Goal: Use online tool/utility: Utilize a website feature to perform a specific function

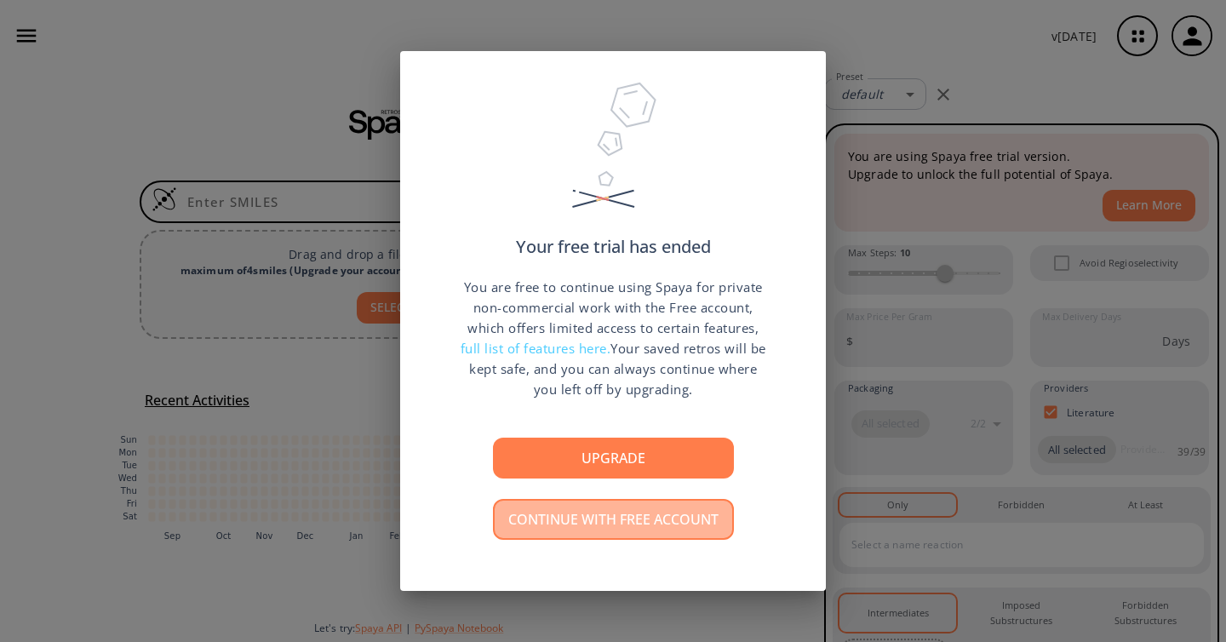
click at [605, 519] on button "Continue with free account" at bounding box center [613, 519] width 241 height 41
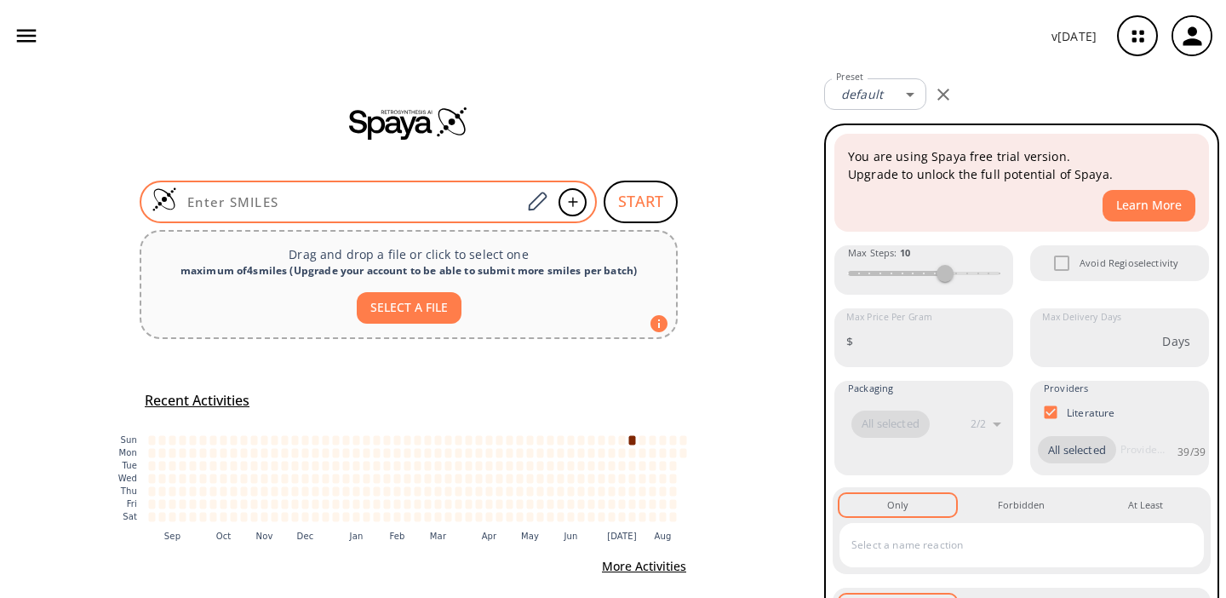
click at [336, 201] on input at bounding box center [349, 201] width 344 height 17
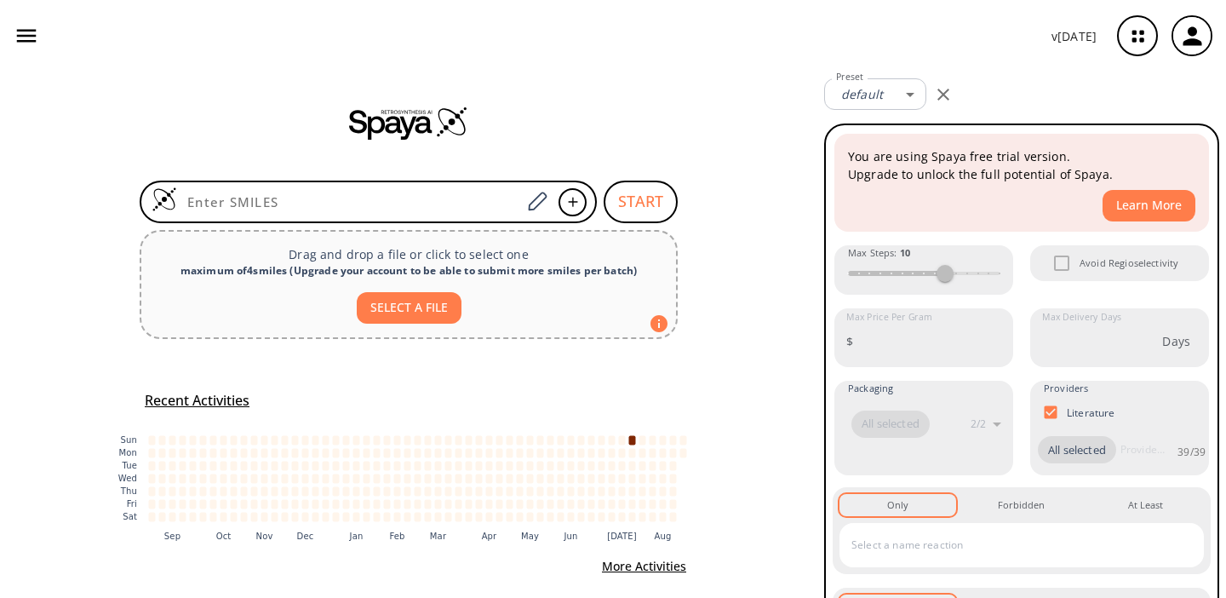
click at [34, 30] on icon "button" at bounding box center [27, 36] width 20 height 13
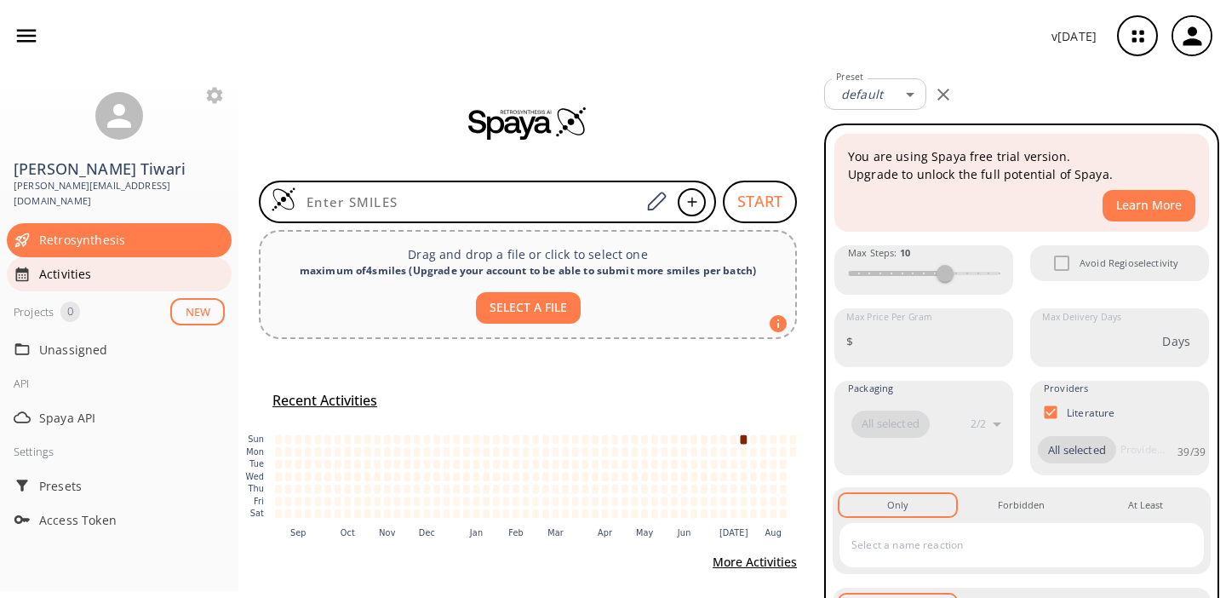
click at [64, 267] on div "Activities" at bounding box center [119, 274] width 225 height 34
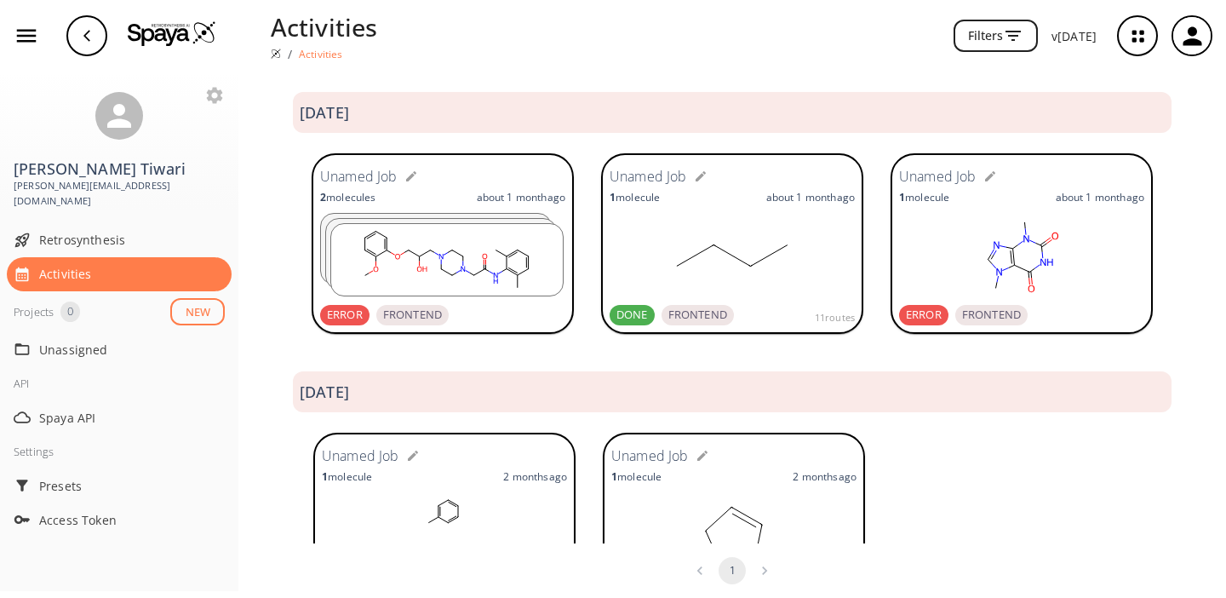
click at [463, 266] on ellipse at bounding box center [463, 269] width 8 height 8
click at [60, 412] on div "Spaya API" at bounding box center [119, 417] width 225 height 34
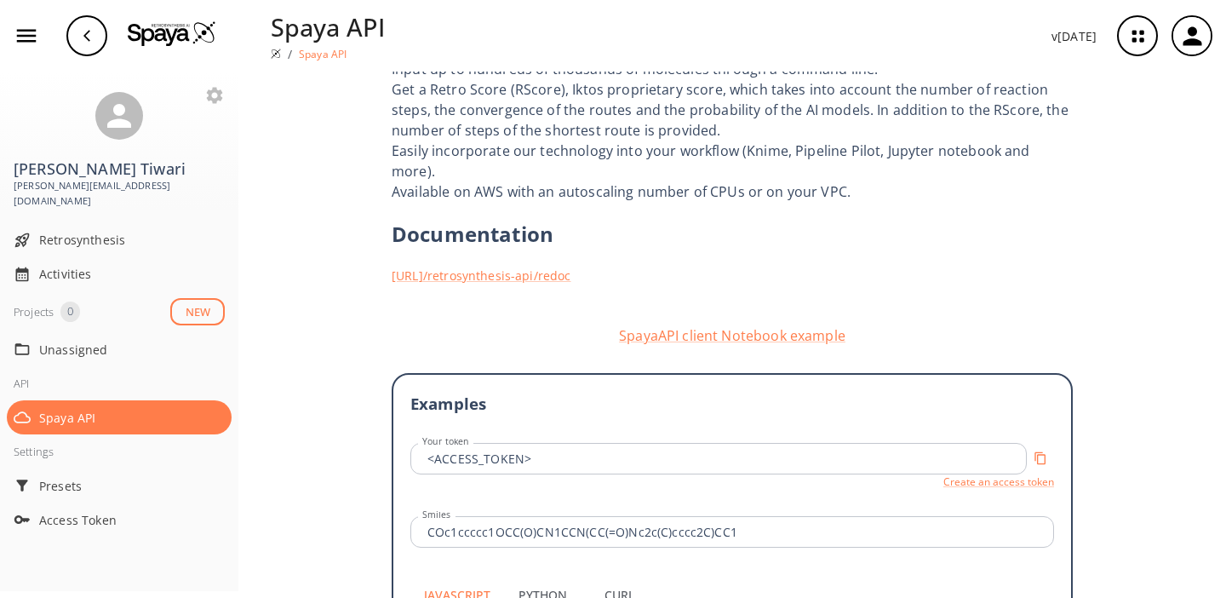
scroll to position [287, 0]
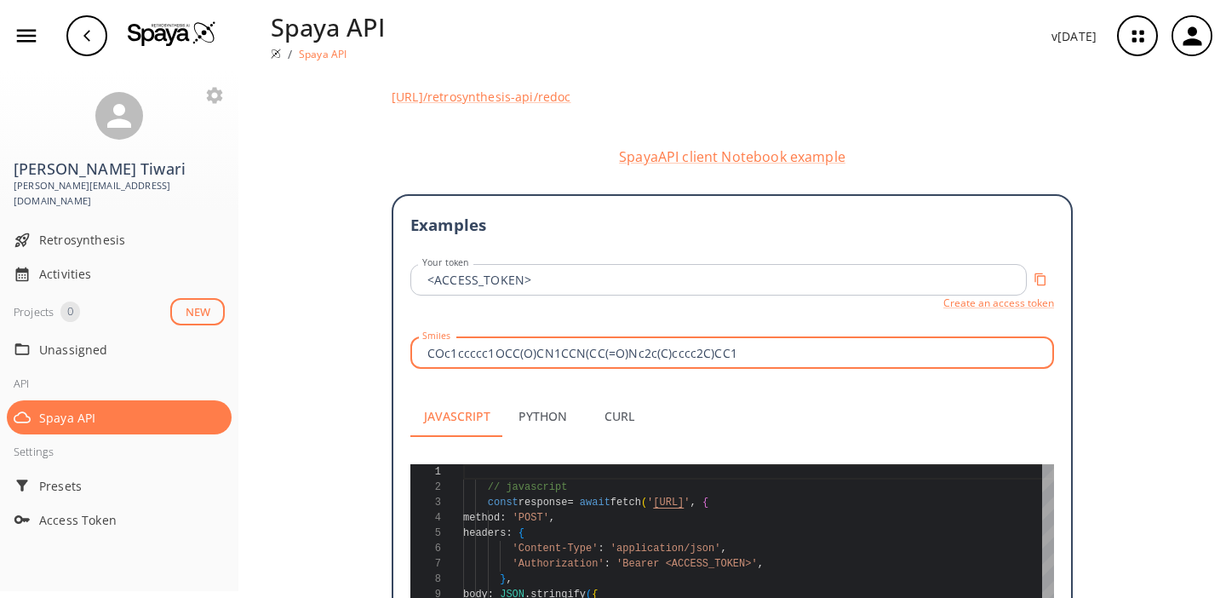
click at [487, 339] on input "COc1ccccc1OCC(O)CN1CCN(CC(=O)Nc2c(C)cccc2C)CC1" at bounding box center [735, 353] width 639 height 32
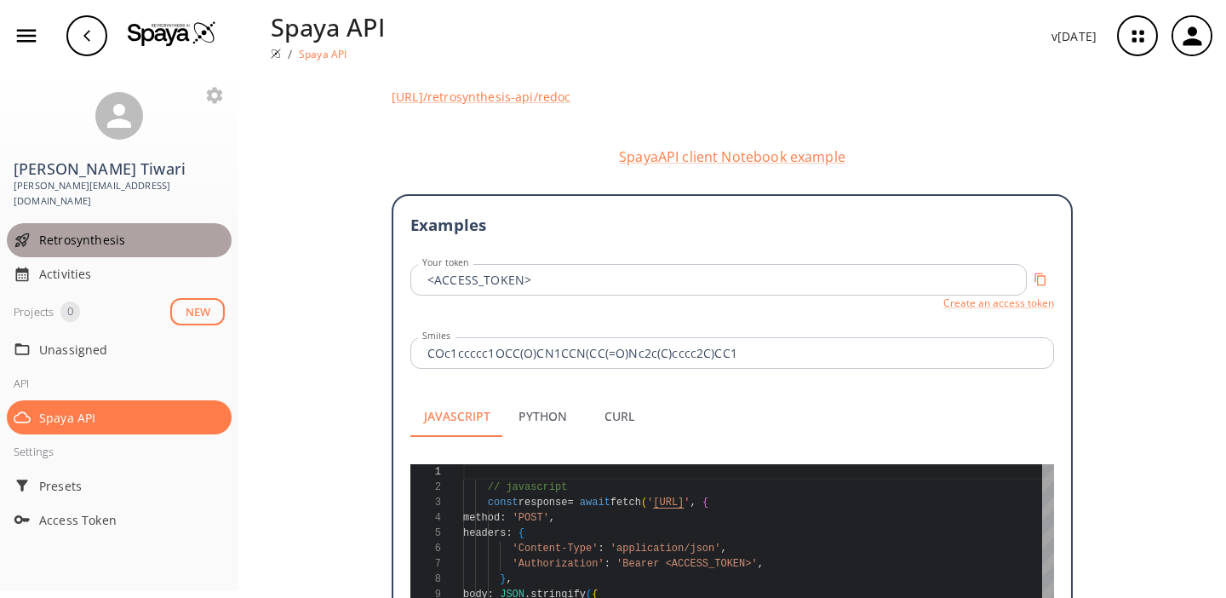
click at [86, 231] on span "Retrosynthesis" at bounding box center [132, 240] width 186 height 18
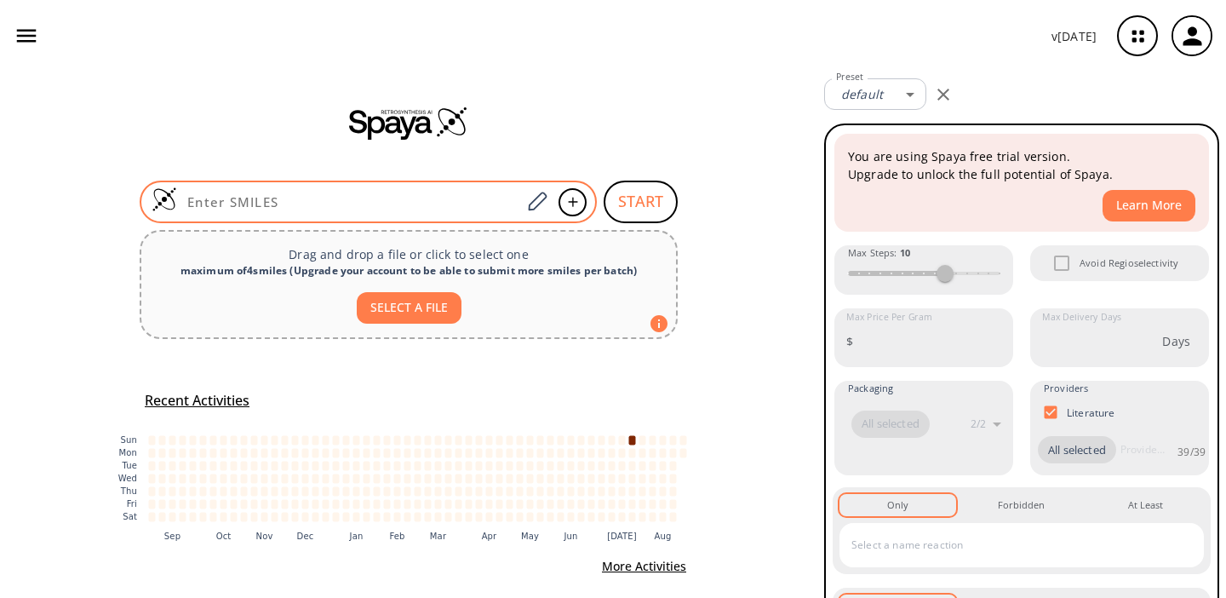
click at [317, 189] on div at bounding box center [368, 202] width 457 height 43
paste input "COc1ccccc1OCC(O)CN1CCN(CC(=O)Nc2c(C)cccc2C)CC1"
type input "COc1ccccc1OCC(O)CN1CCN(CC(=O)Nc2c(C)cccc2C)CC1"
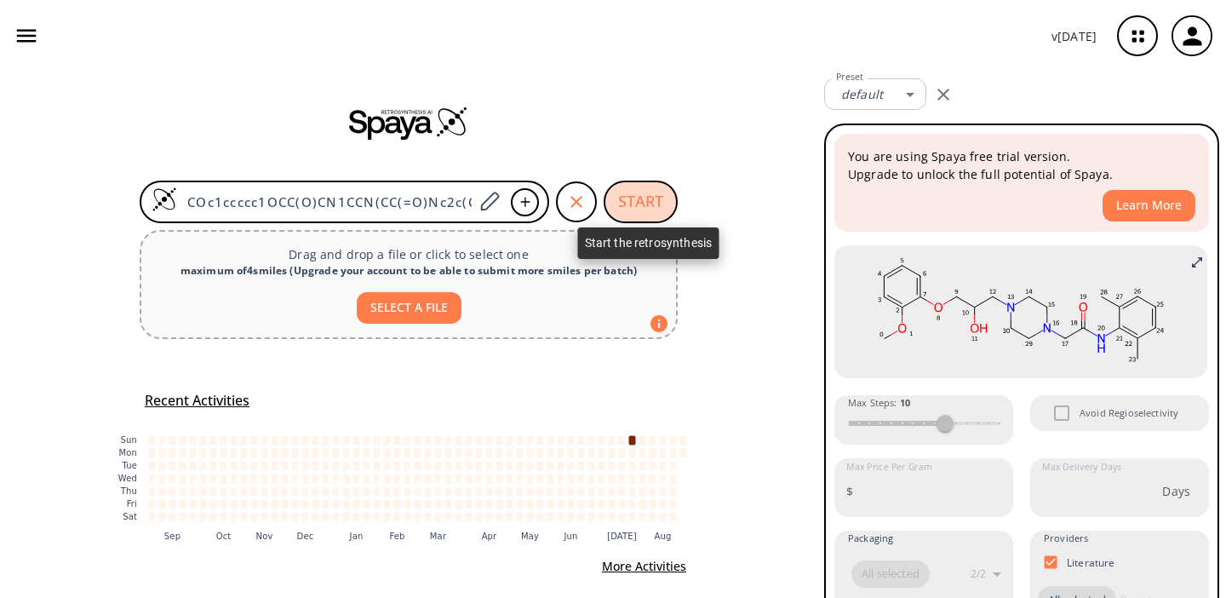
click at [642, 198] on button "START" at bounding box center [641, 202] width 74 height 43
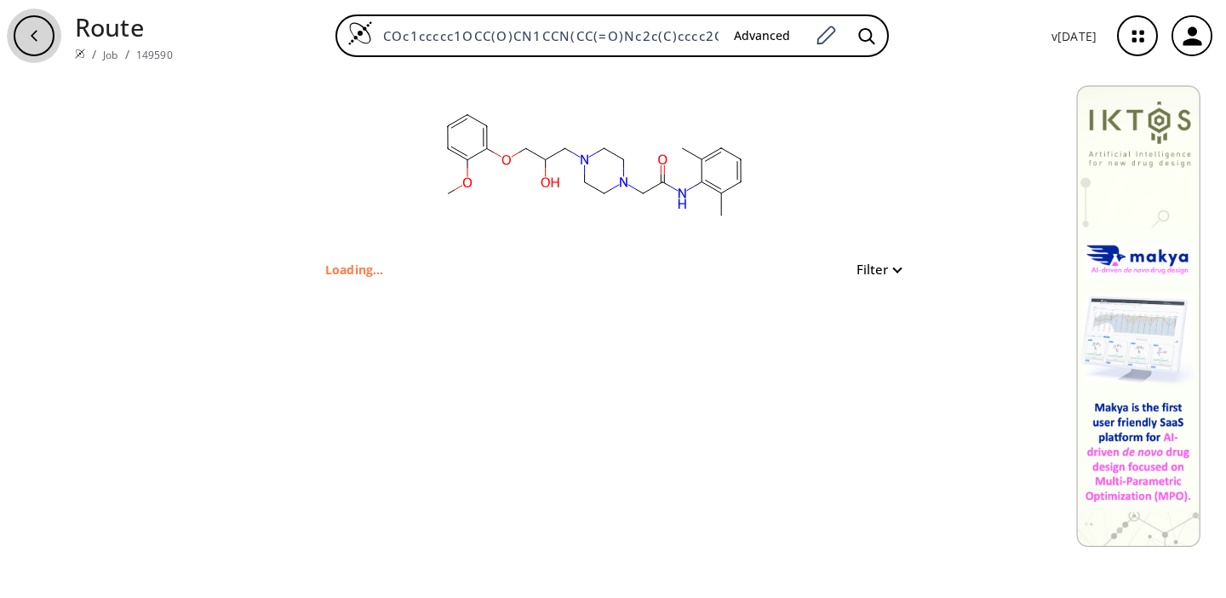
click at [34, 34] on icon "button" at bounding box center [34, 36] width 14 height 14
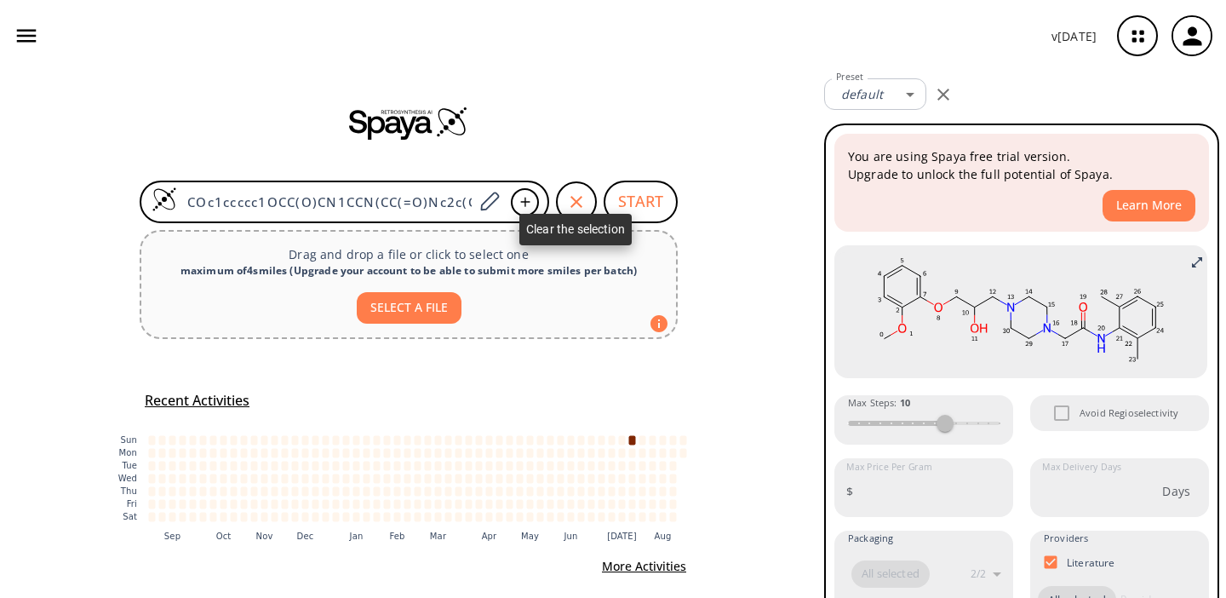
click at [578, 203] on icon "button" at bounding box center [576, 202] width 20 height 20
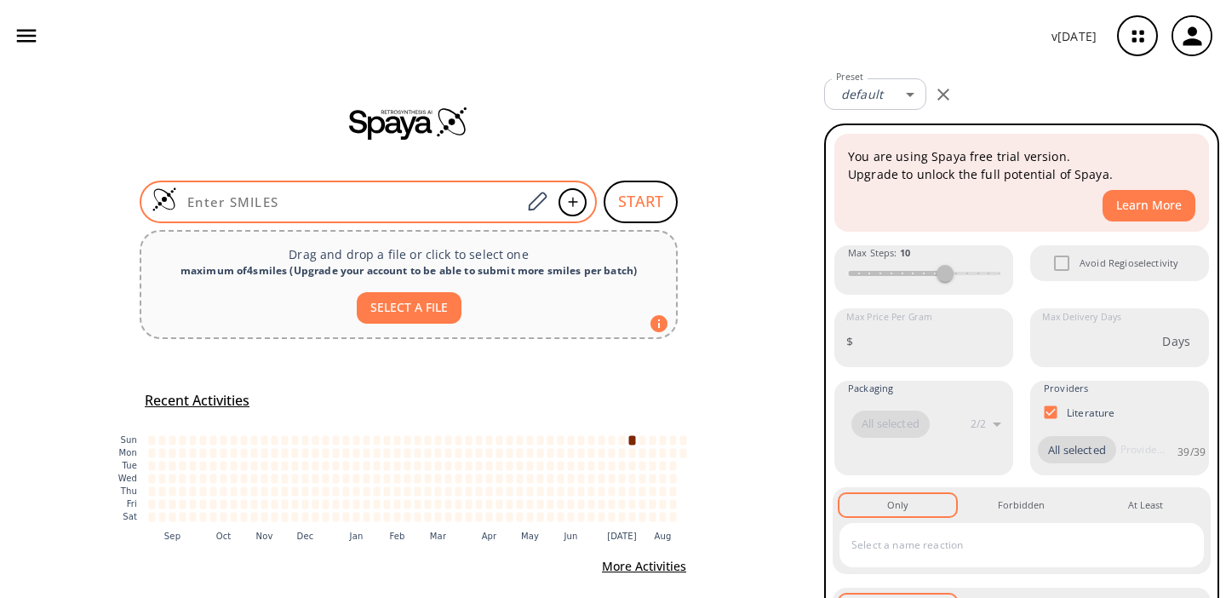
click at [393, 209] on input at bounding box center [349, 201] width 344 height 17
paste input "COc1ccccc1OCC(O)CN1CCN(CC(=O)Nc2c(C)cccc2C)CC1"
type input "COc1ccccc1OCC(O)CN1CCN(CC(=O)Nc2c(C)cccc2C)CC1"
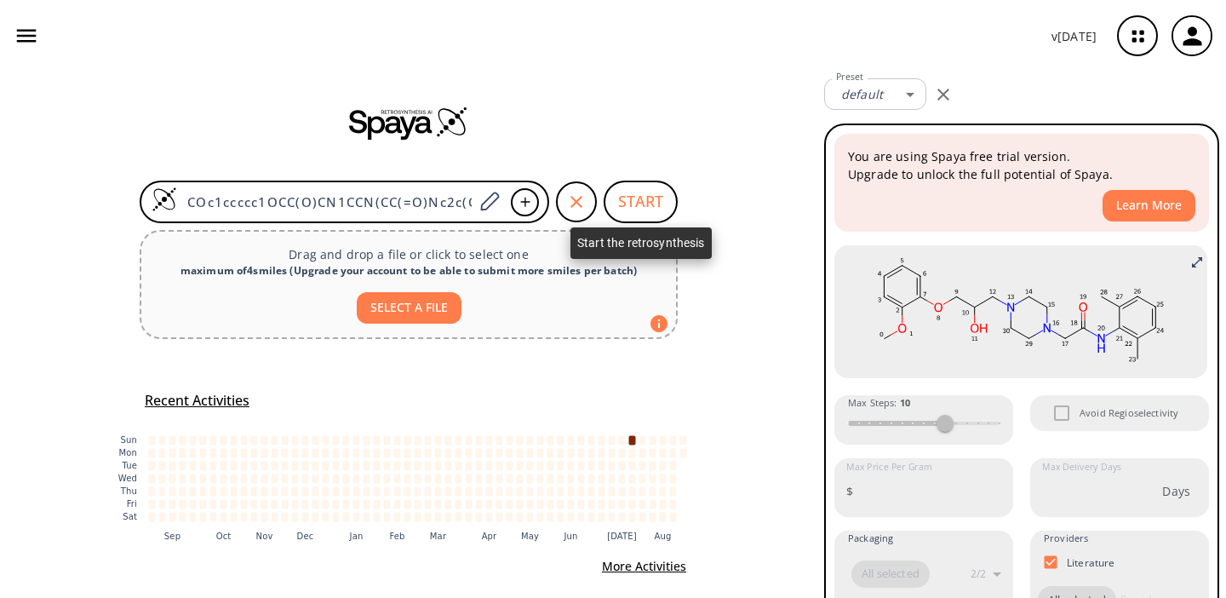
click at [645, 204] on button "START" at bounding box center [641, 202] width 74 height 43
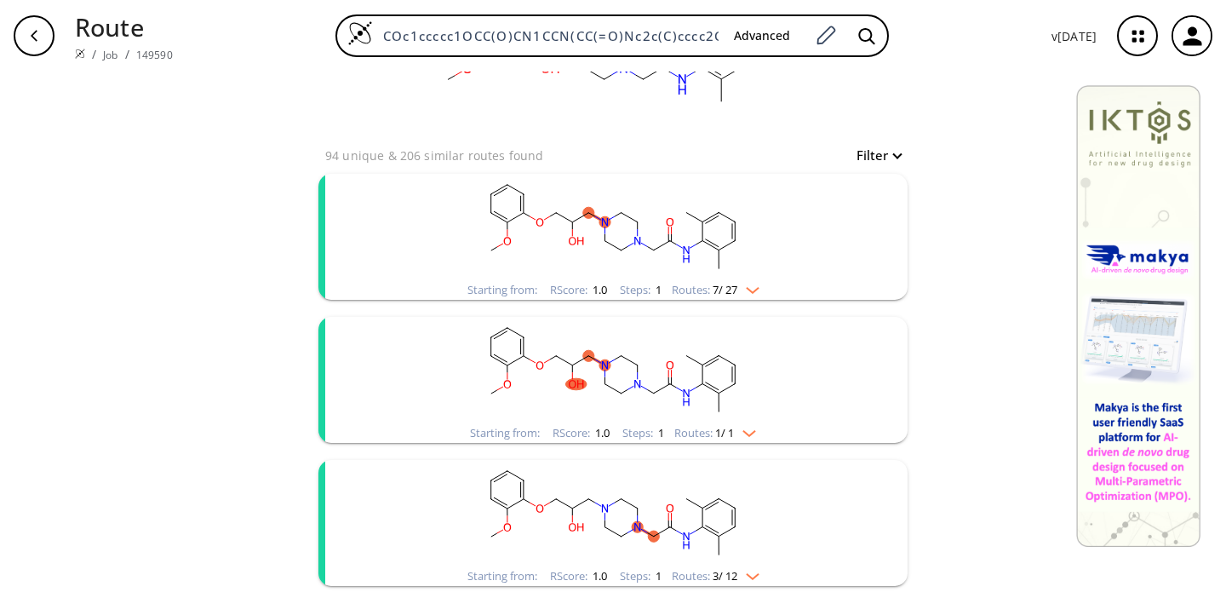
scroll to position [122, 0]
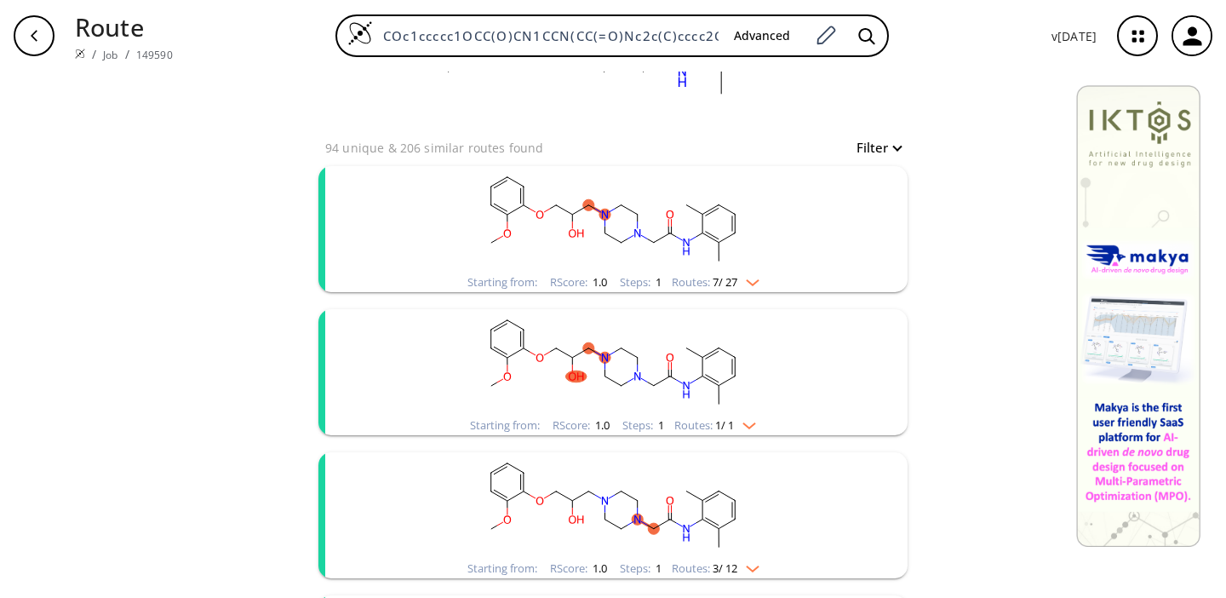
click at [760, 280] on img "clusters" at bounding box center [749, 280] width 22 height 14
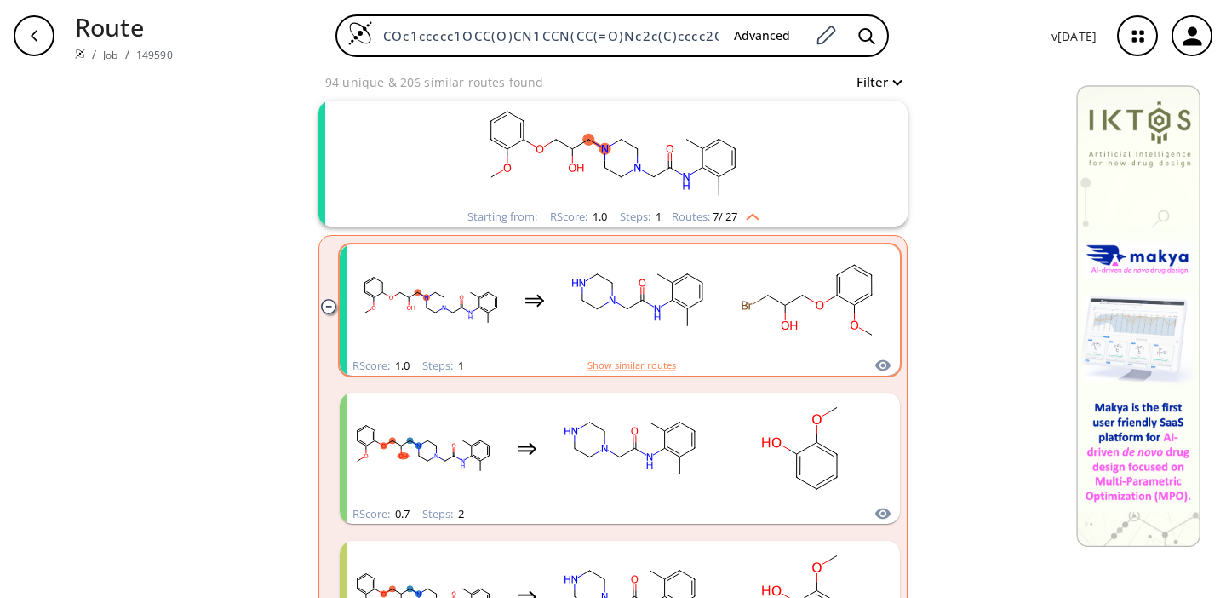
scroll to position [194, 0]
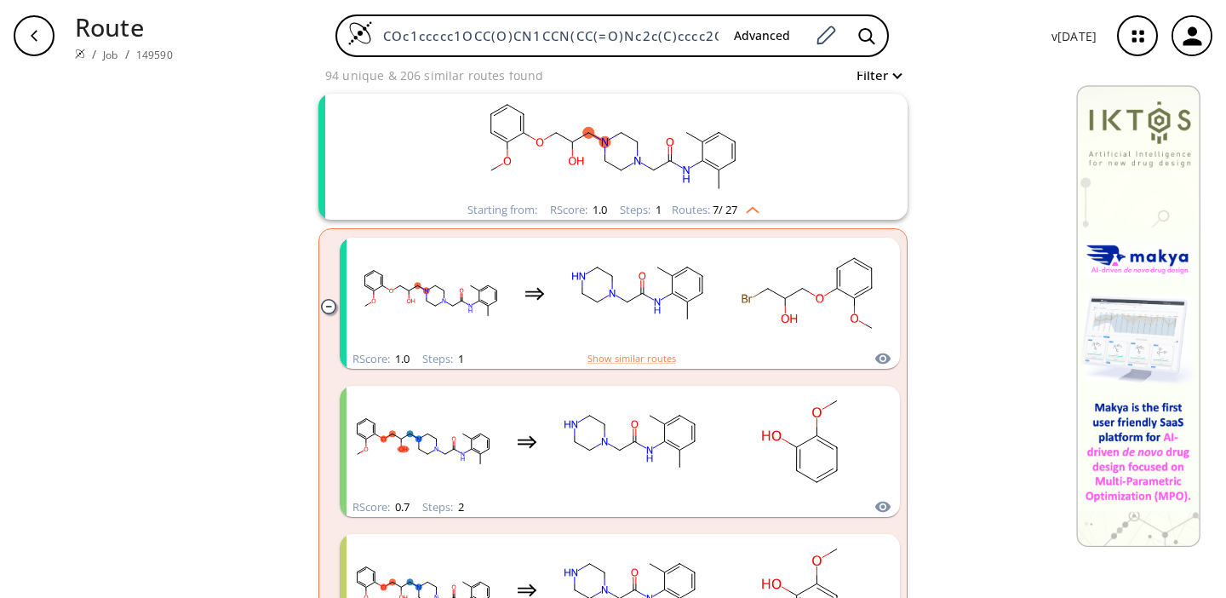
click at [327, 303] on icon "clusters" at bounding box center [328, 306] width 14 height 14
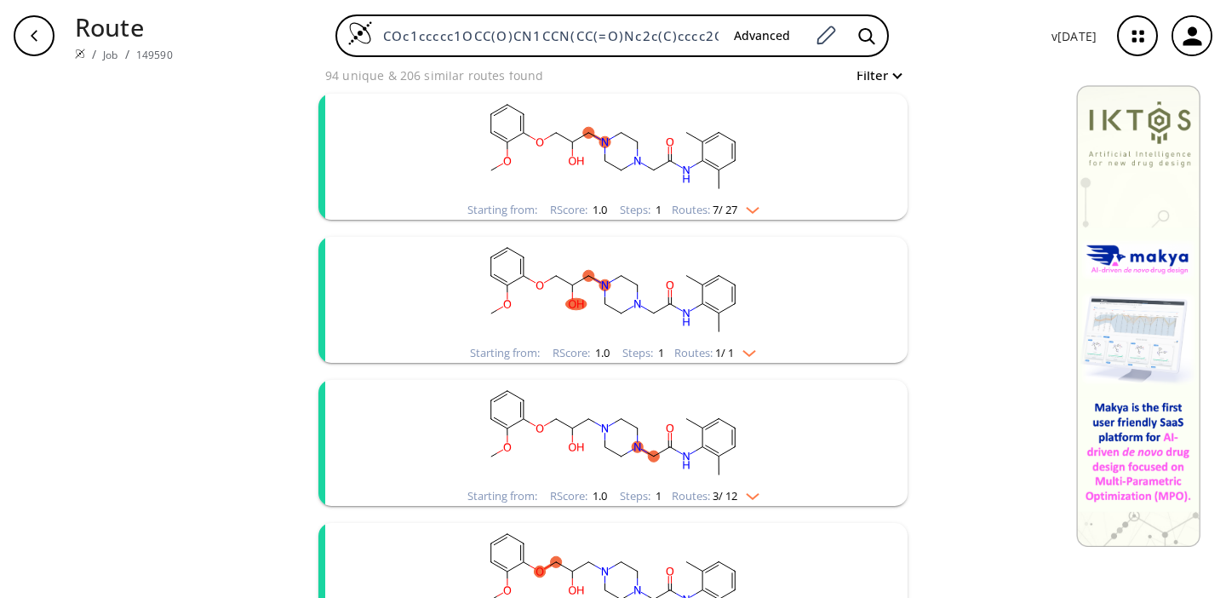
click at [768, 198] on rect "clusters" at bounding box center [613, 147] width 443 height 106
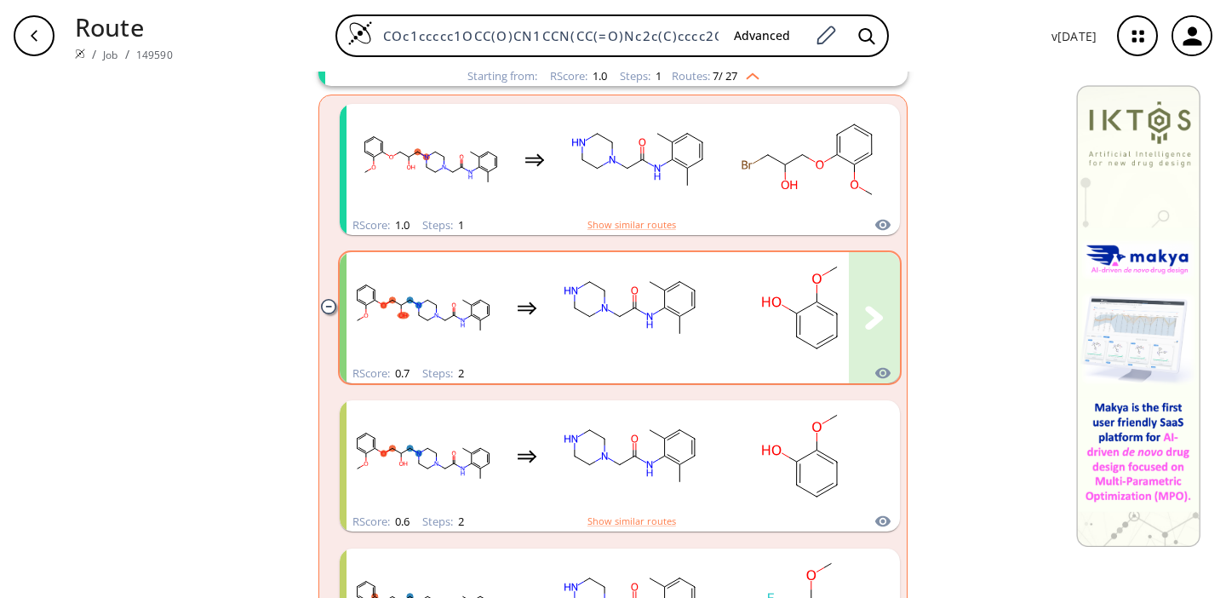
scroll to position [416, 0]
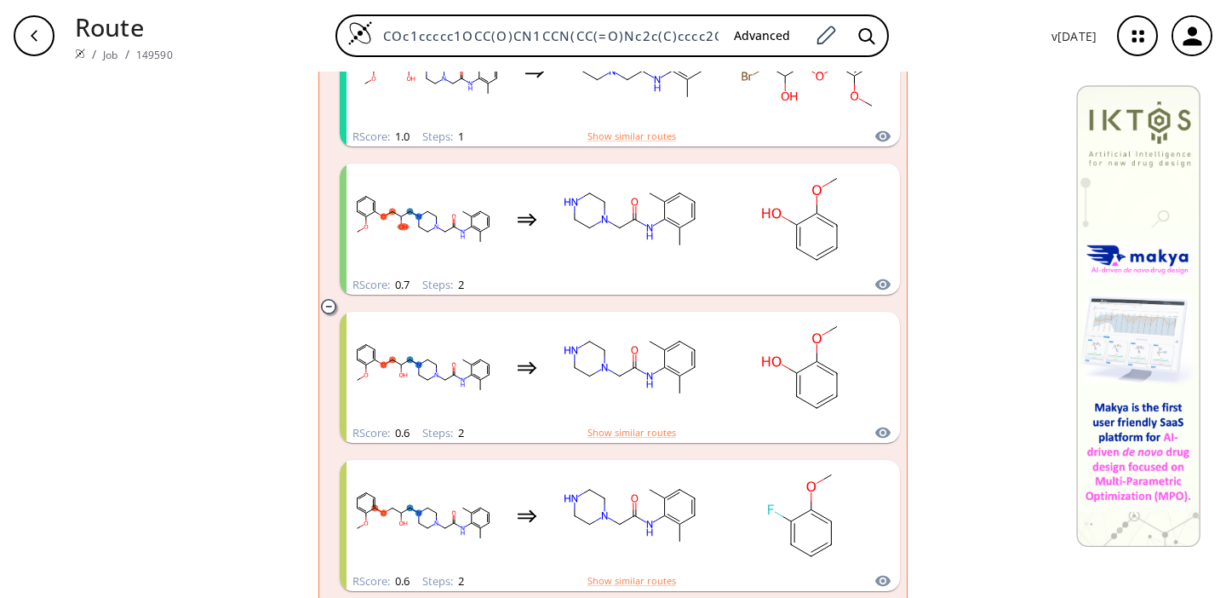
click at [327, 309] on icon "clusters" at bounding box center [328, 306] width 14 height 14
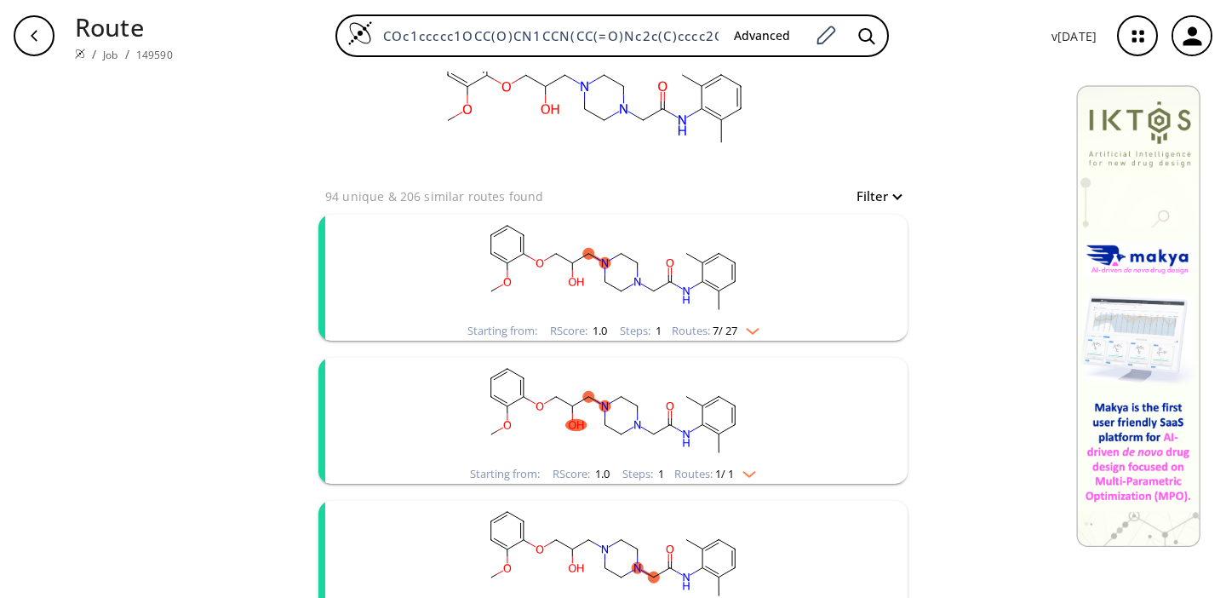
scroll to position [0, 0]
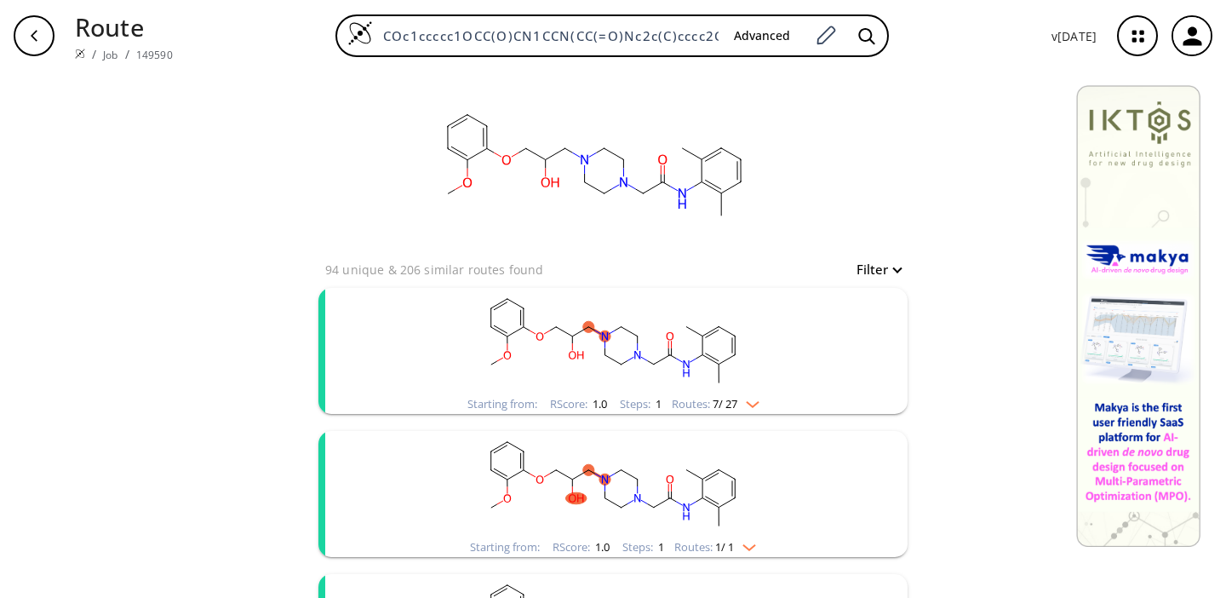
click at [758, 402] on img "clusters" at bounding box center [749, 401] width 22 height 14
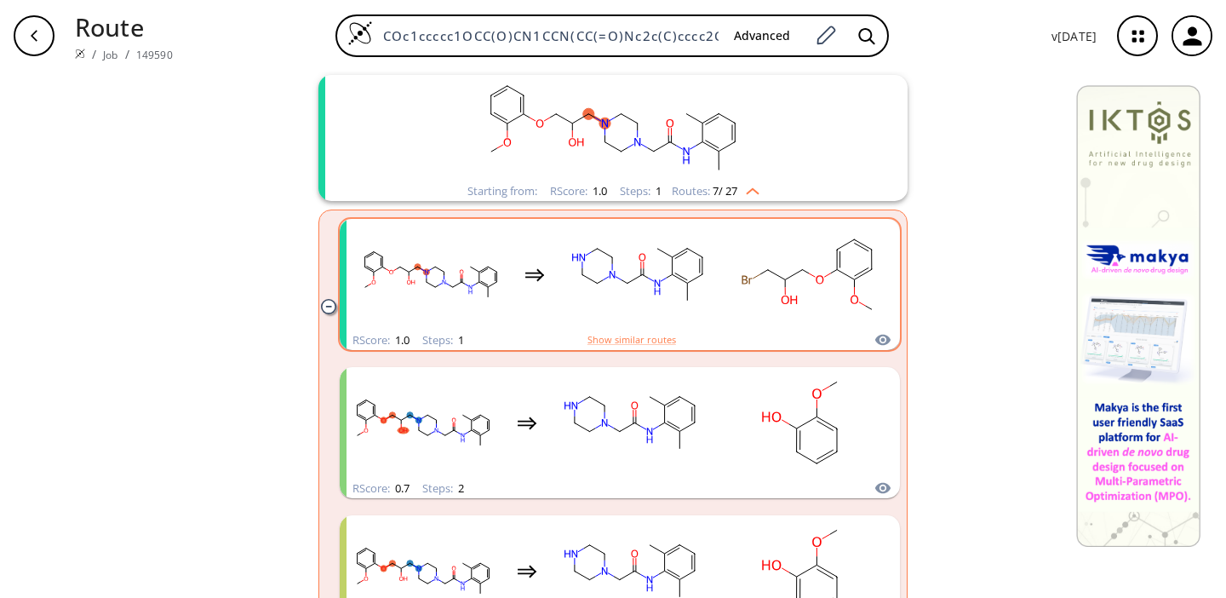
scroll to position [210, 0]
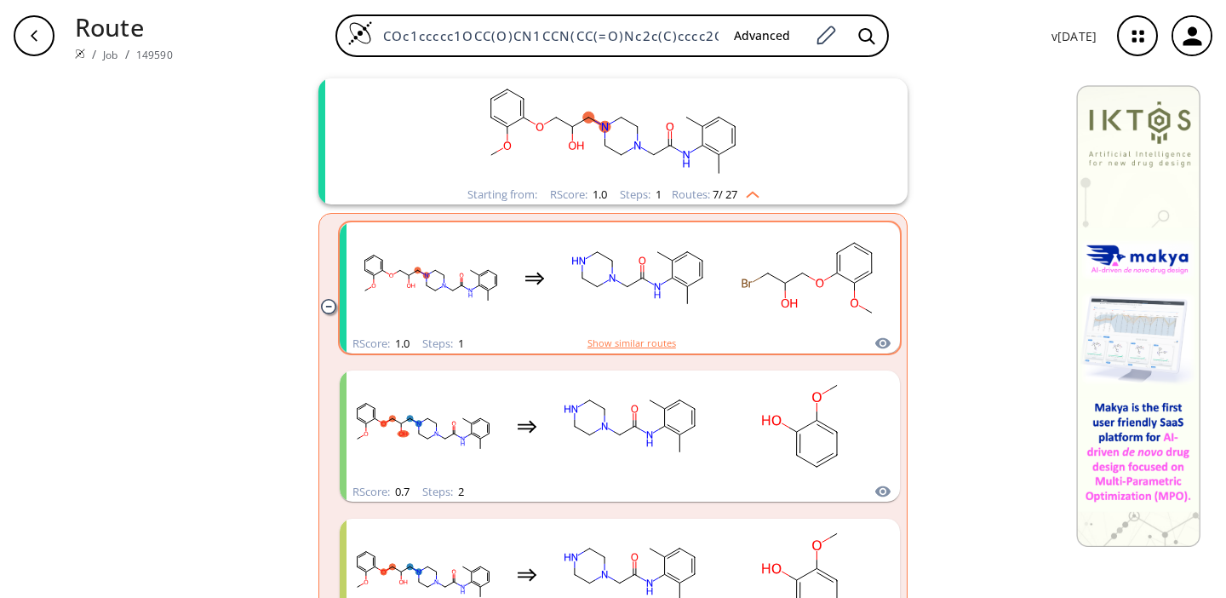
click at [657, 347] on button "Show similar routes" at bounding box center [632, 343] width 89 height 15
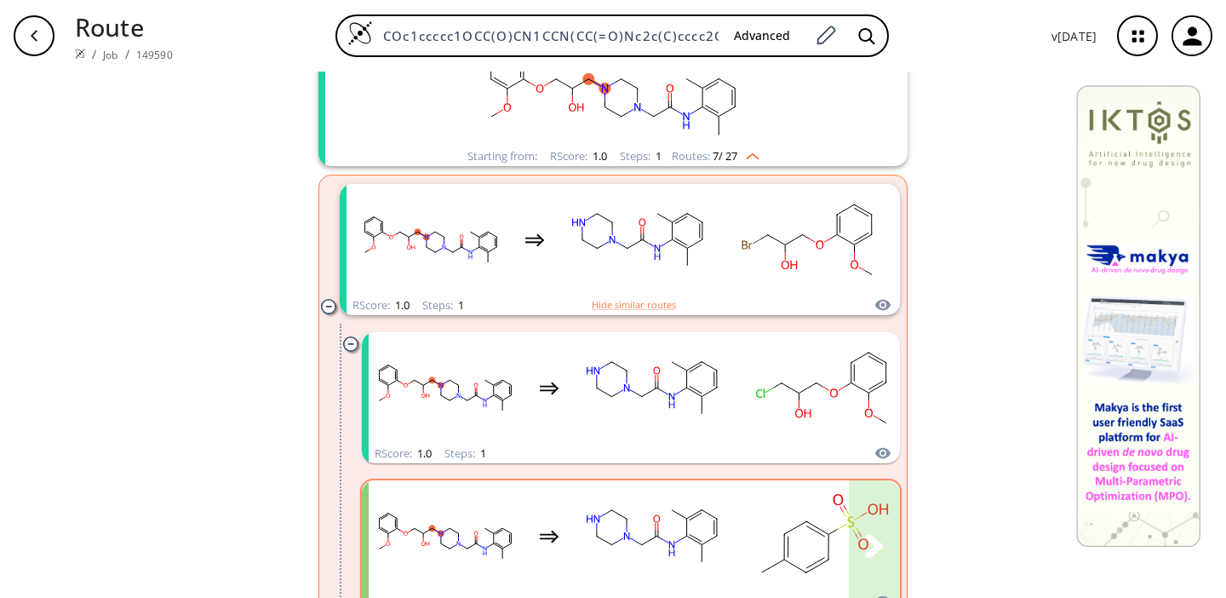
scroll to position [197, 0]
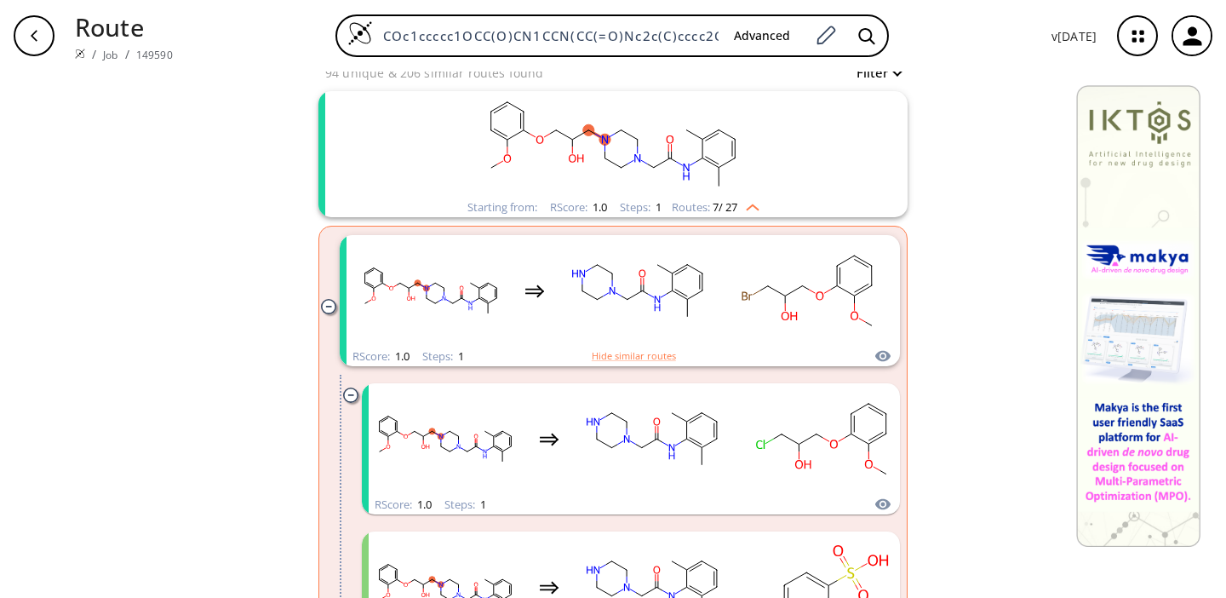
click at [352, 396] on icon "clusters" at bounding box center [350, 394] width 14 height 14
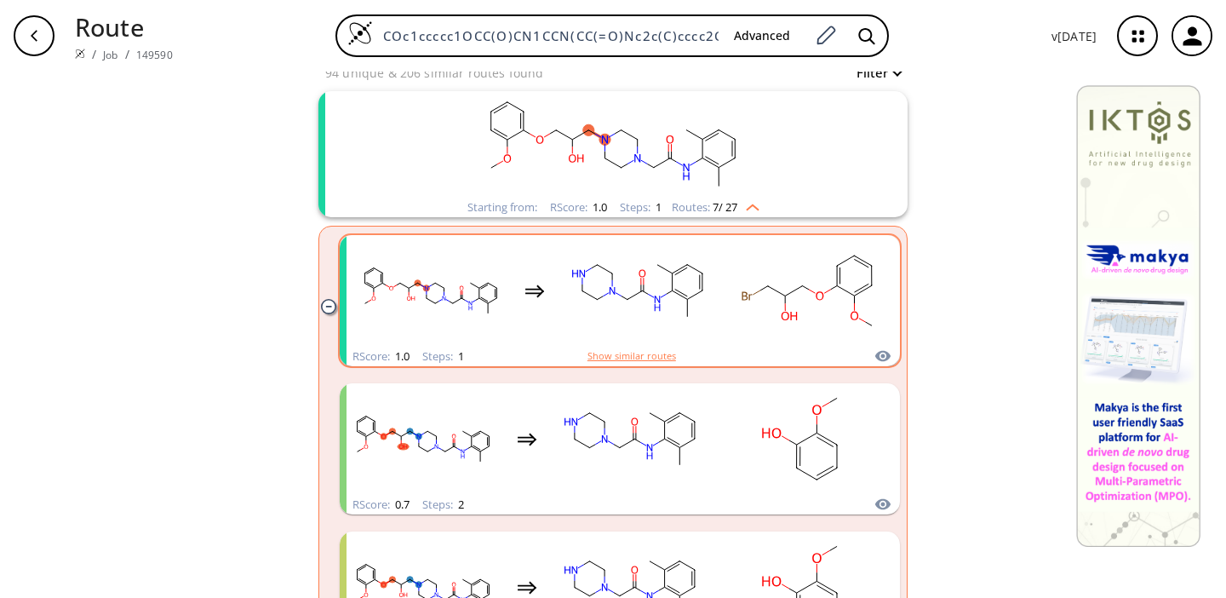
click at [629, 362] on button "Show similar routes" at bounding box center [632, 355] width 89 height 15
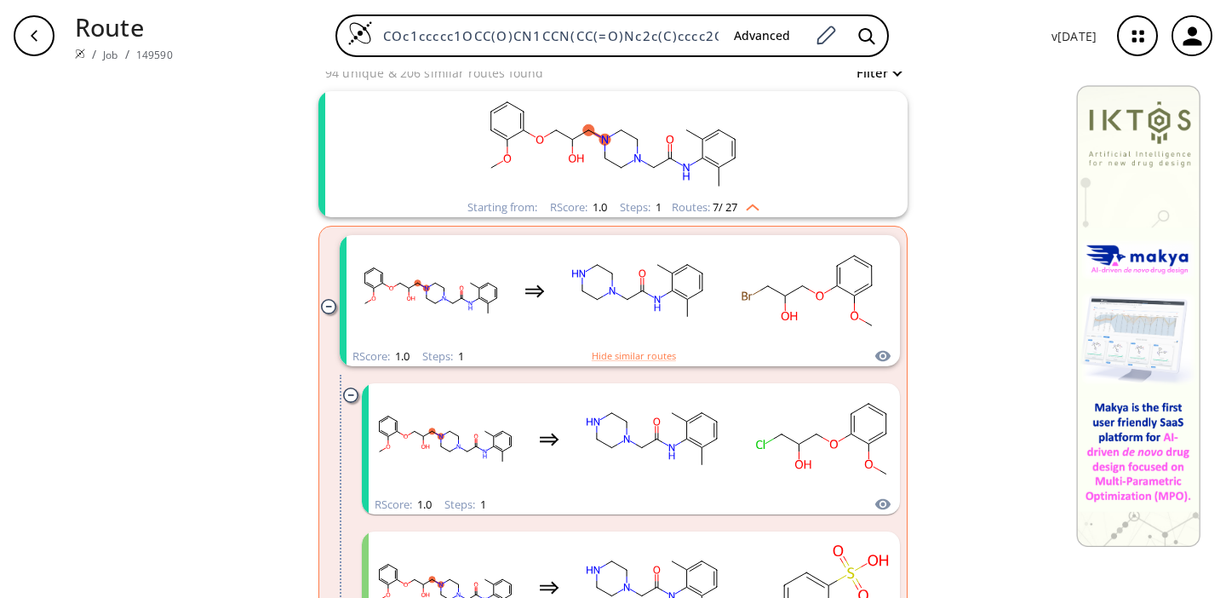
click at [348, 397] on icon "clusters" at bounding box center [350, 394] width 14 height 14
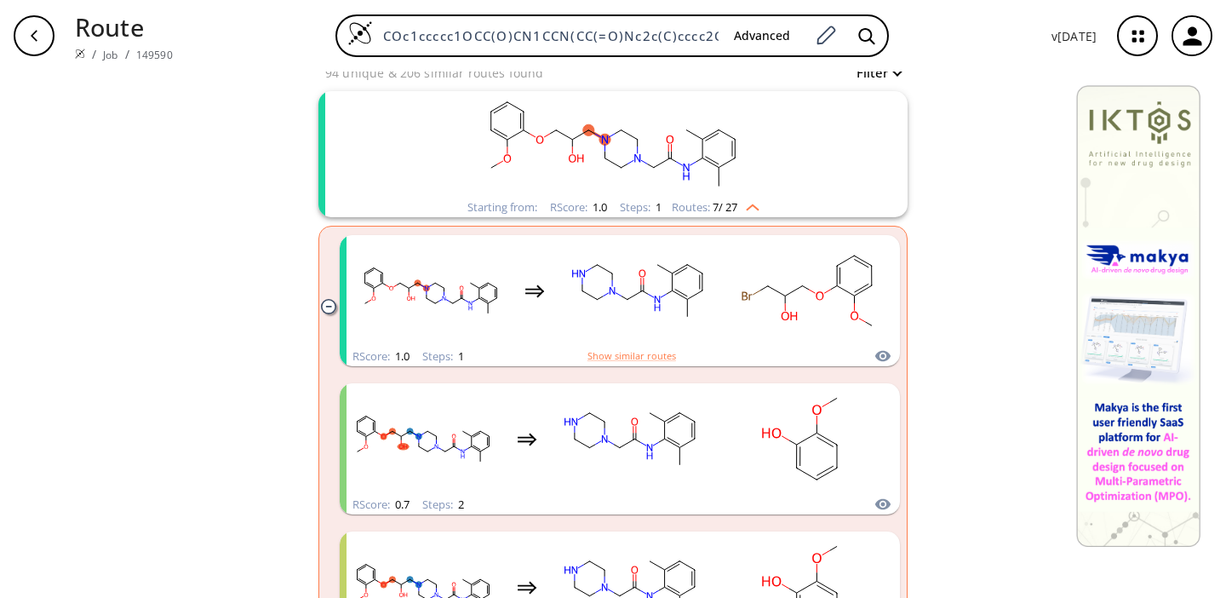
click at [326, 310] on icon "clusters" at bounding box center [328, 306] width 14 height 14
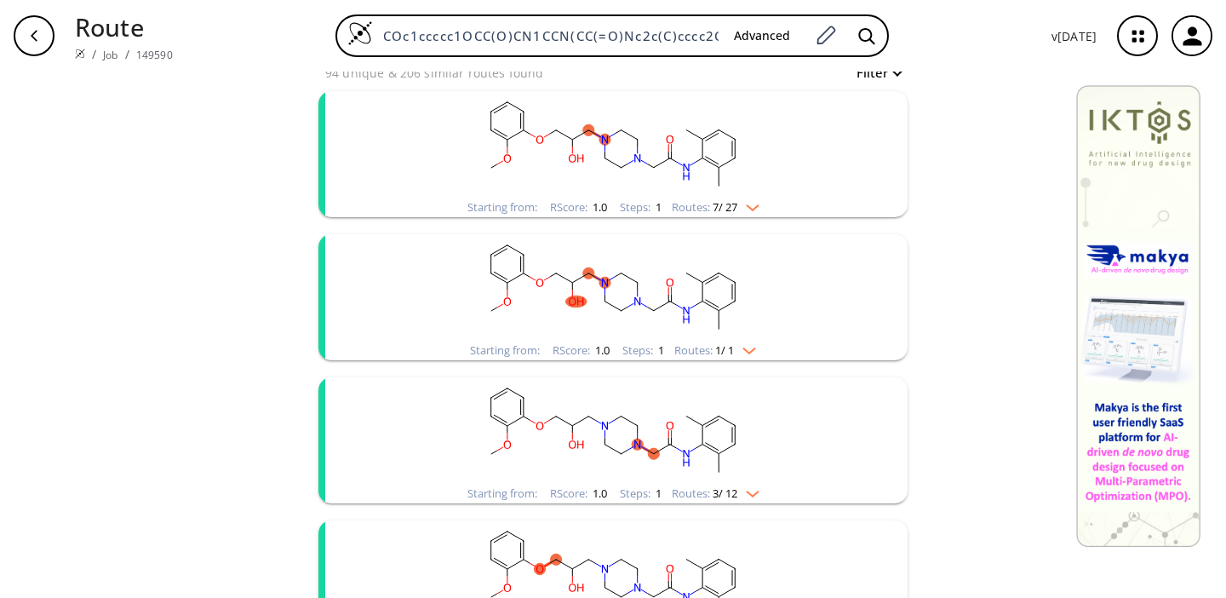
click at [442, 158] on rect "clusters" at bounding box center [613, 144] width 443 height 106
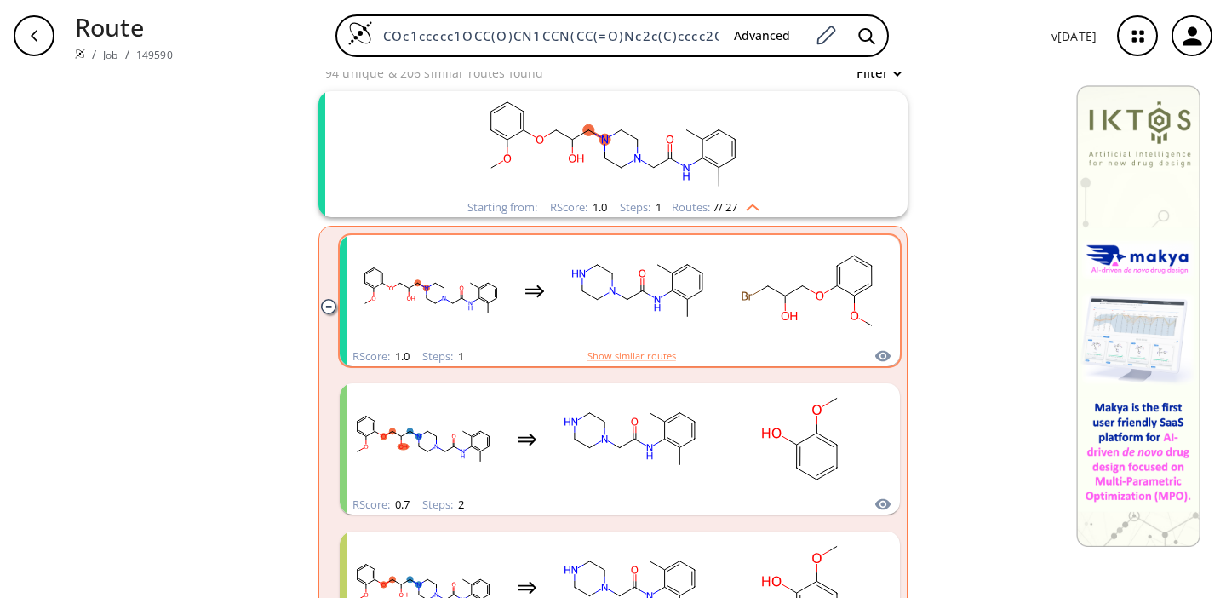
click at [816, 280] on rect "clusters" at bounding box center [808, 291] width 153 height 106
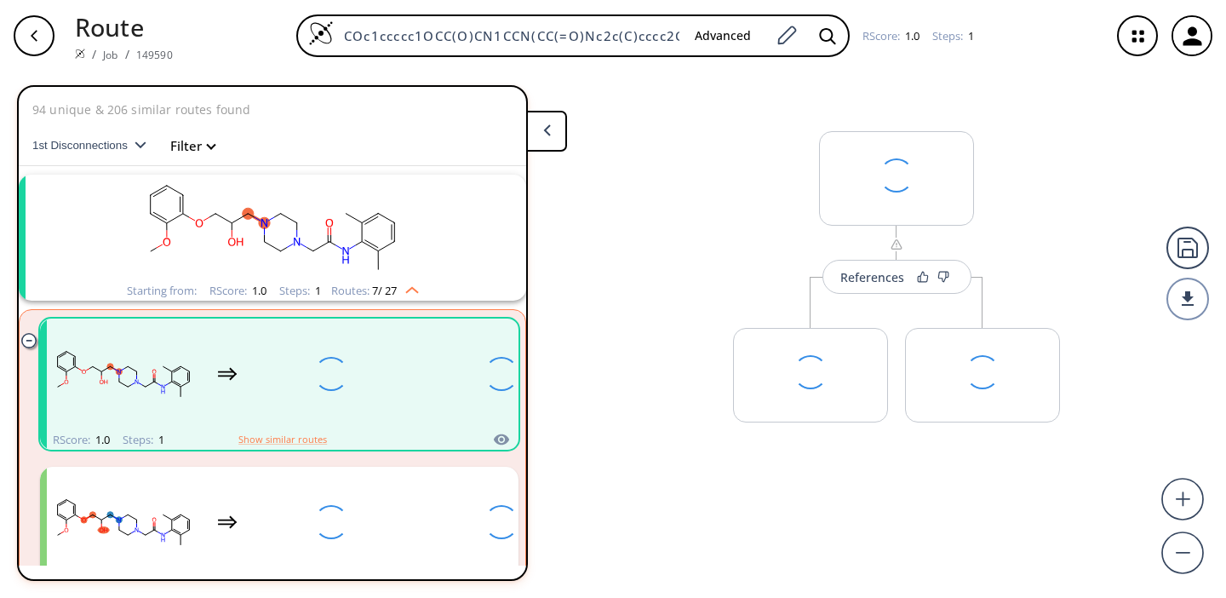
scroll to position [38, 0]
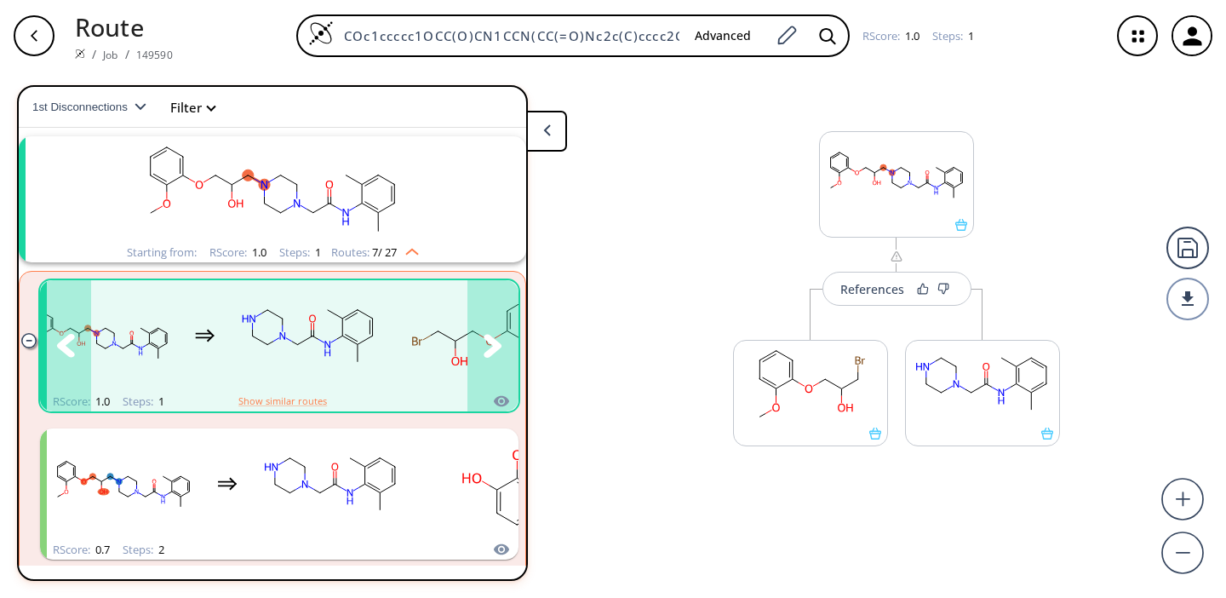
click at [491, 346] on icon "clusters" at bounding box center [493, 346] width 19 height 24
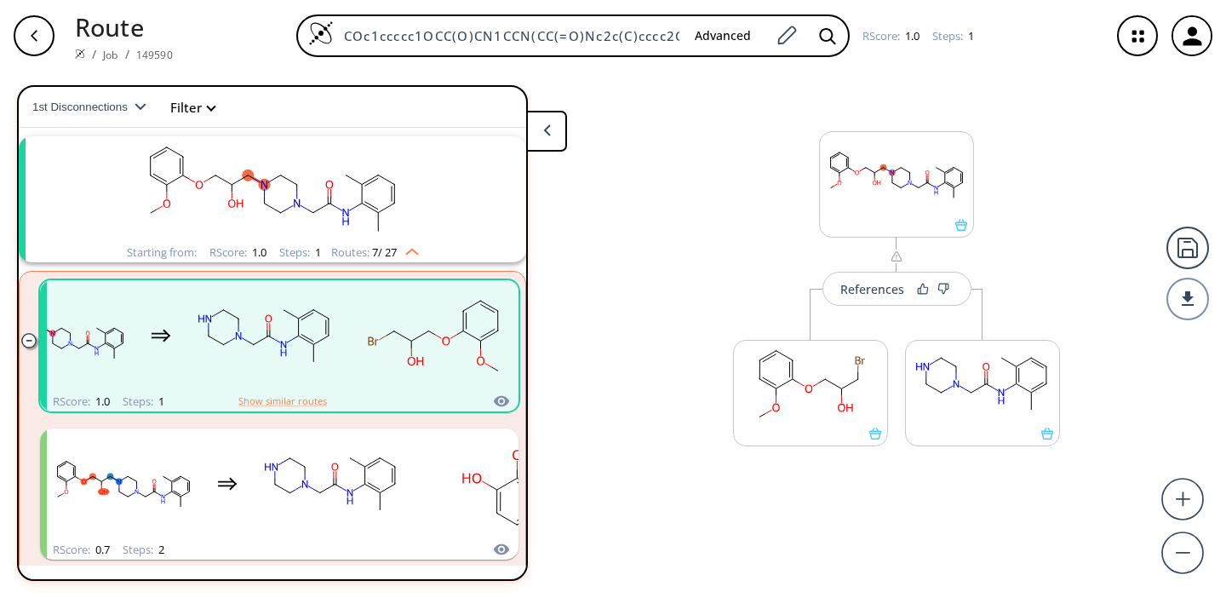
click at [541, 128] on button at bounding box center [546, 131] width 41 height 41
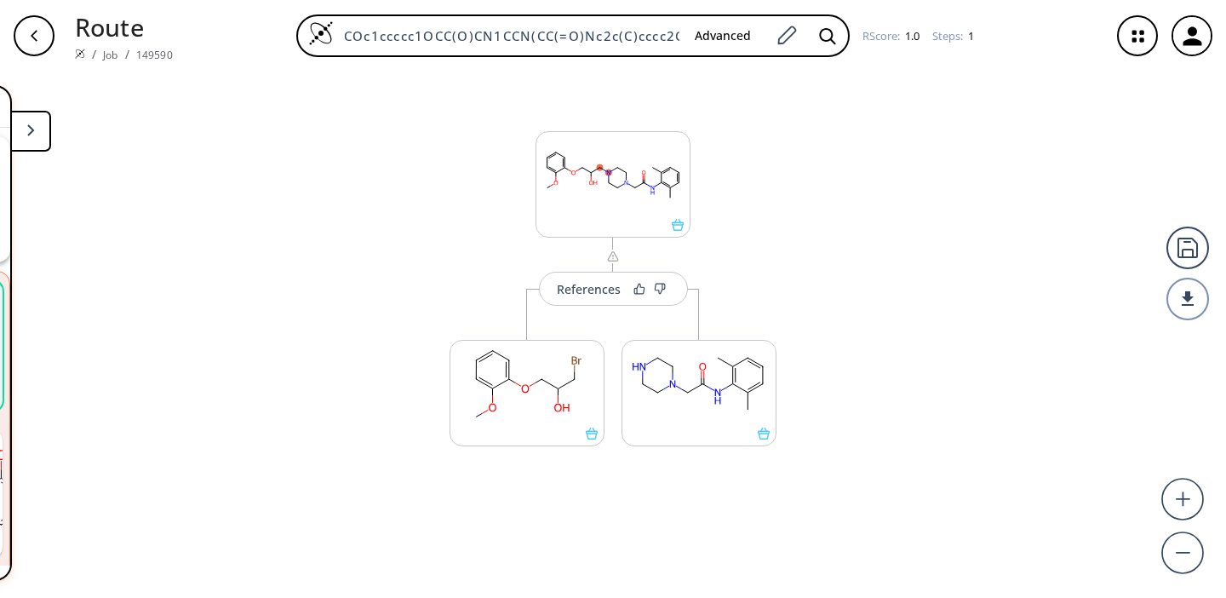
click at [37, 132] on button at bounding box center [30, 131] width 41 height 41
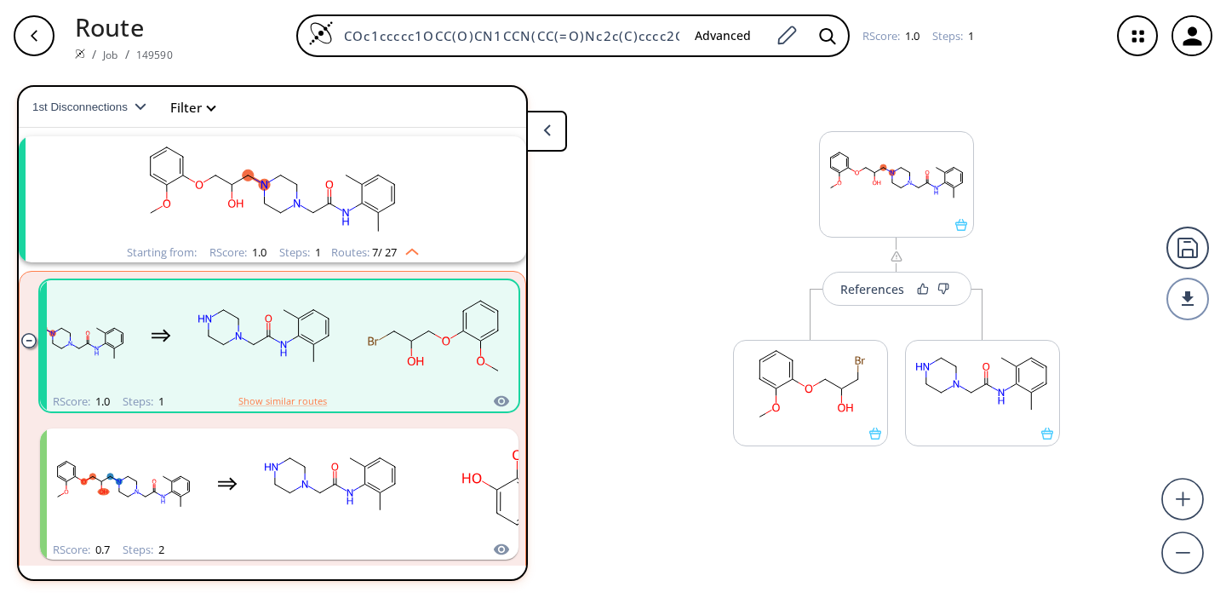
click at [33, 28] on div "button" at bounding box center [34, 35] width 41 height 41
click at [37, 43] on div "button" at bounding box center [34, 35] width 41 height 41
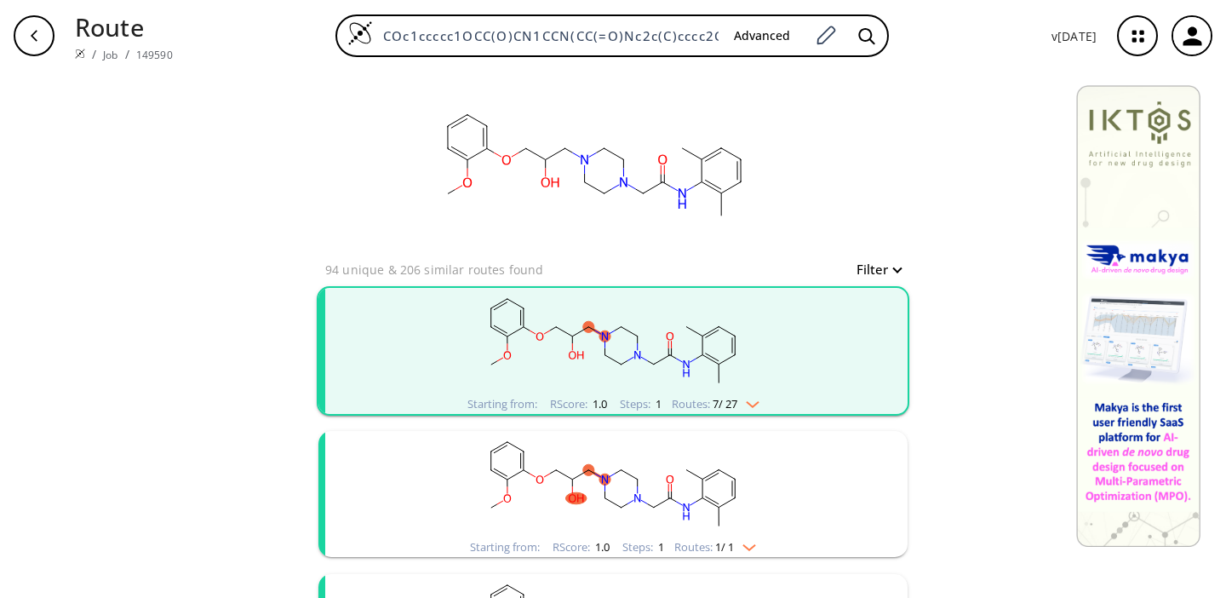
click at [758, 409] on div "Routes: 7 / 27" at bounding box center [716, 404] width 88 height 11
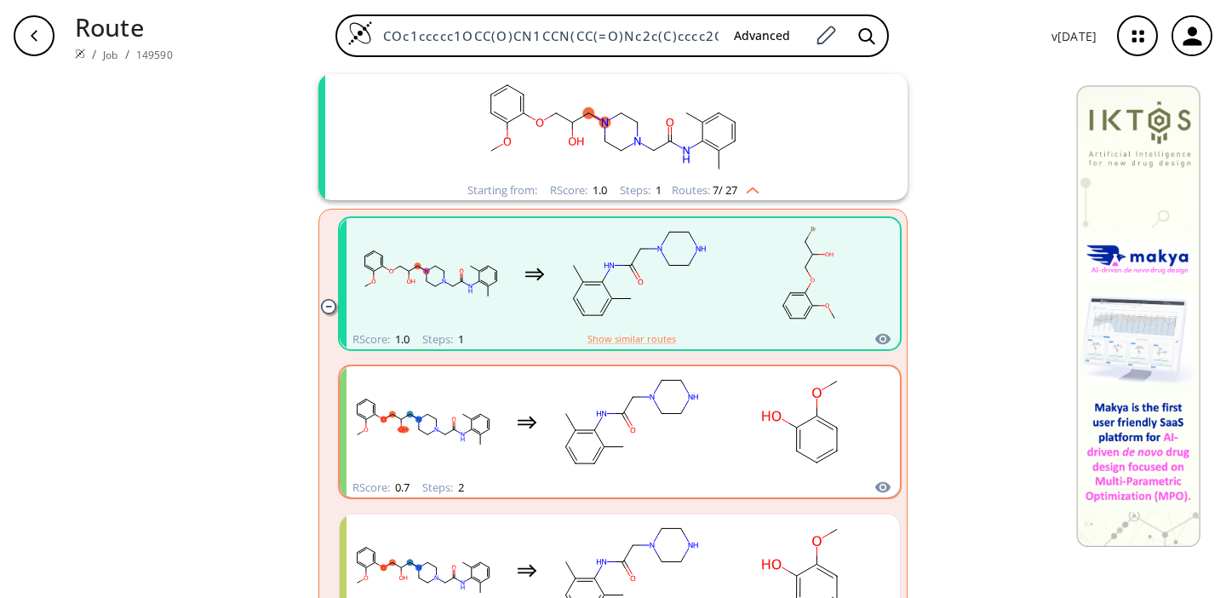
scroll to position [221, 0]
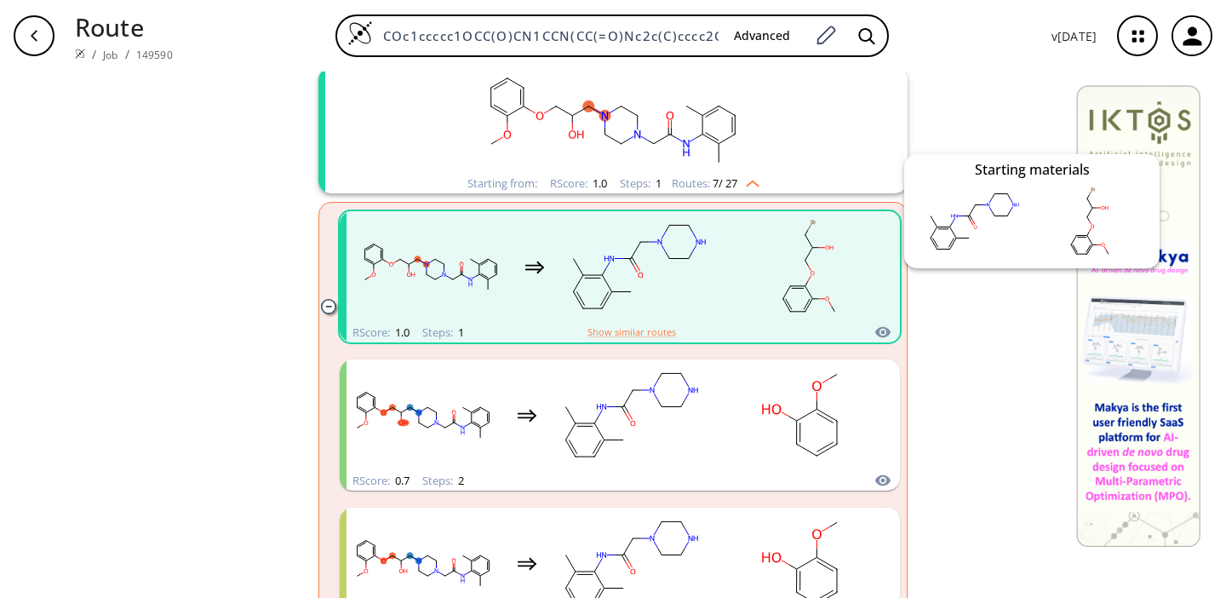
click at [884, 330] on icon "clusters" at bounding box center [882, 332] width 15 height 11
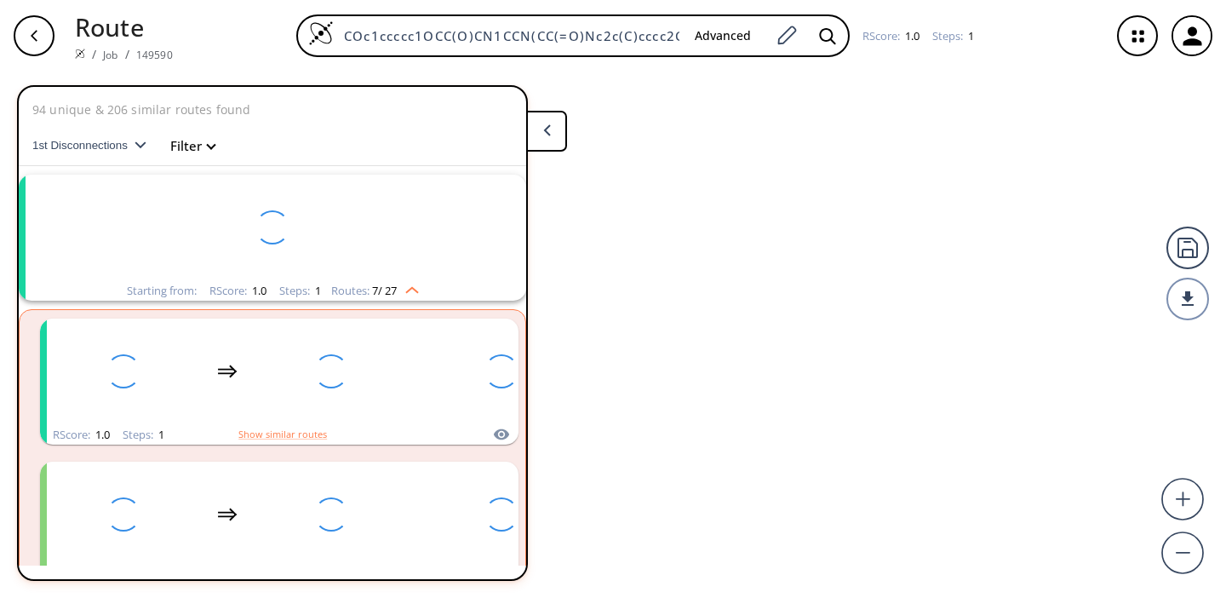
scroll to position [38, 0]
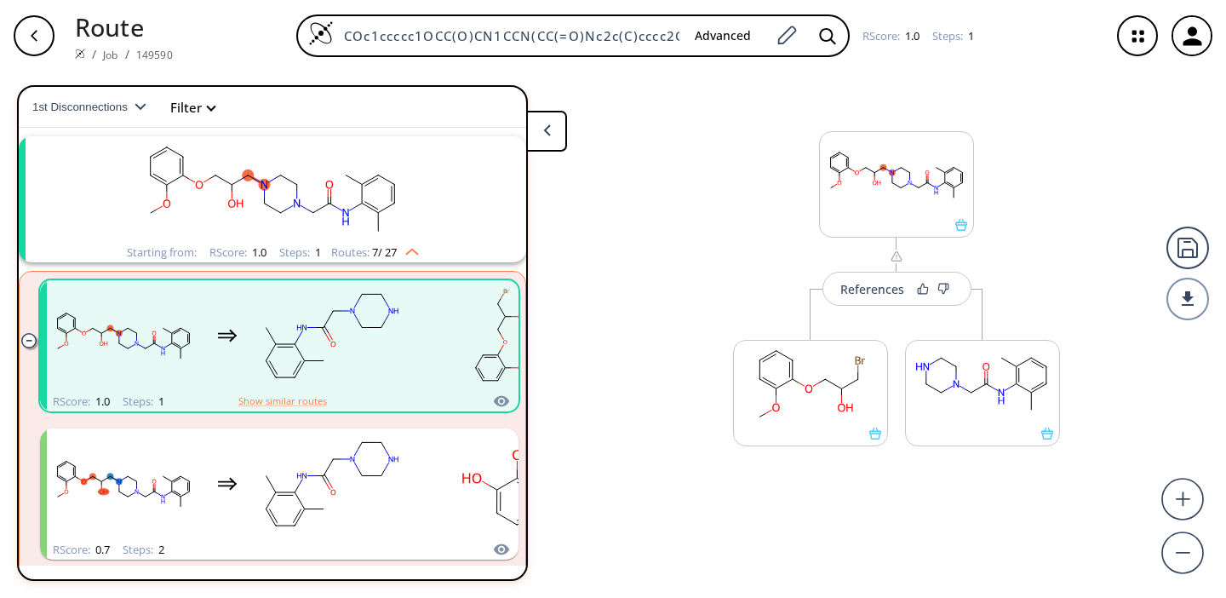
click at [36, 34] on icon "button" at bounding box center [34, 36] width 14 height 14
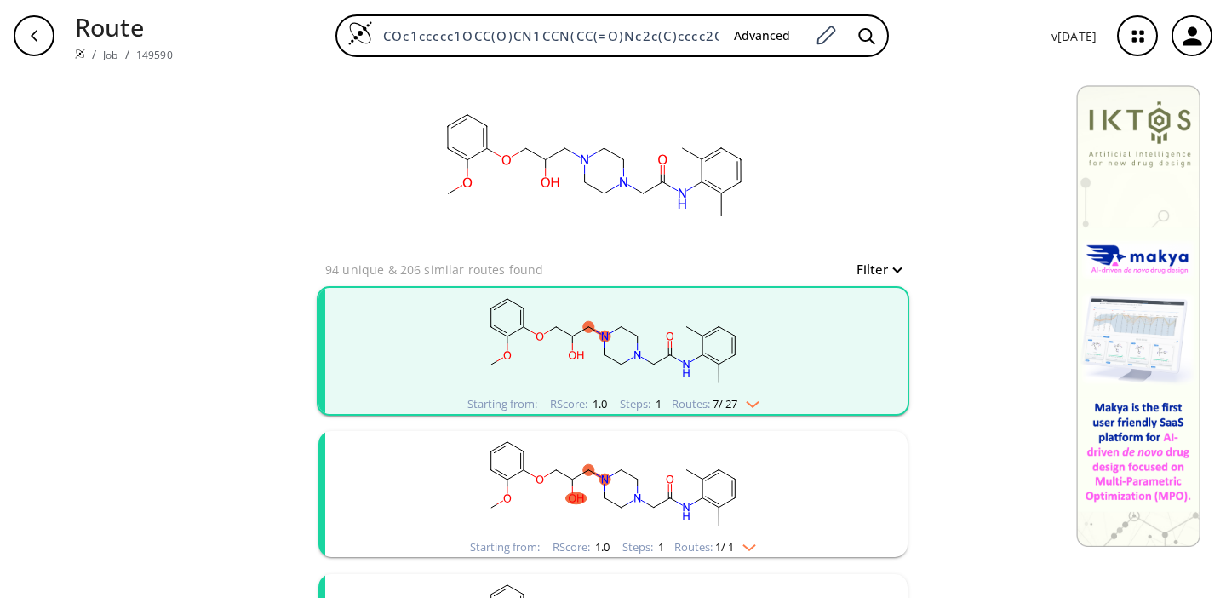
click at [42, 47] on div "button" at bounding box center [34, 35] width 41 height 41
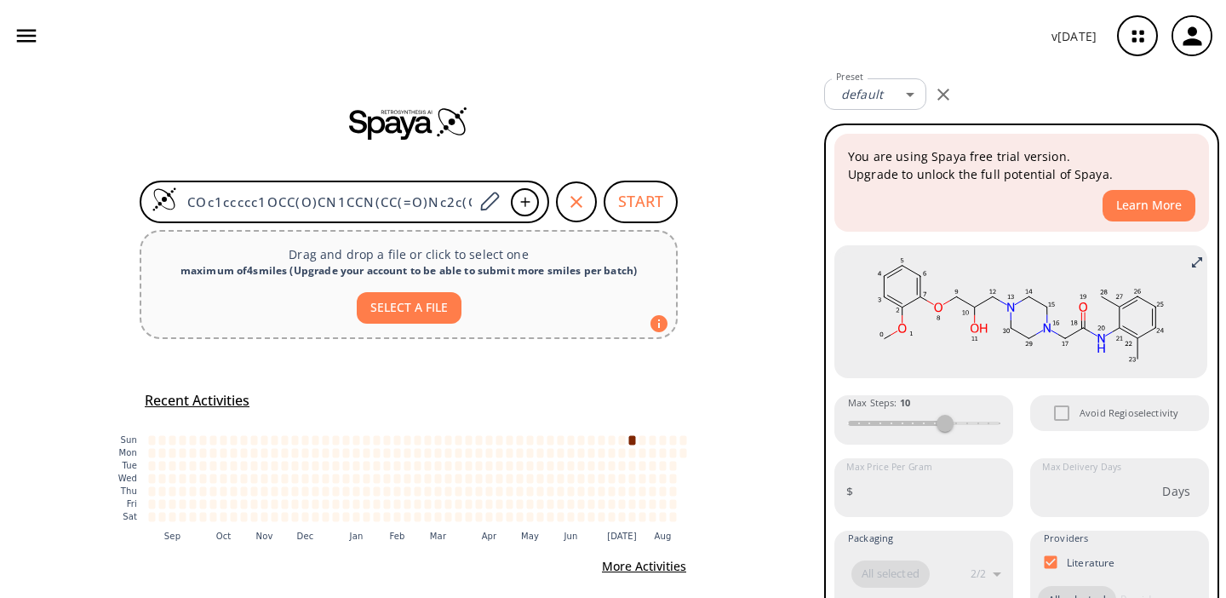
click at [404, 116] on img at bounding box center [408, 123] width 119 height 34
click at [21, 32] on icon "button" at bounding box center [27, 36] width 26 height 26
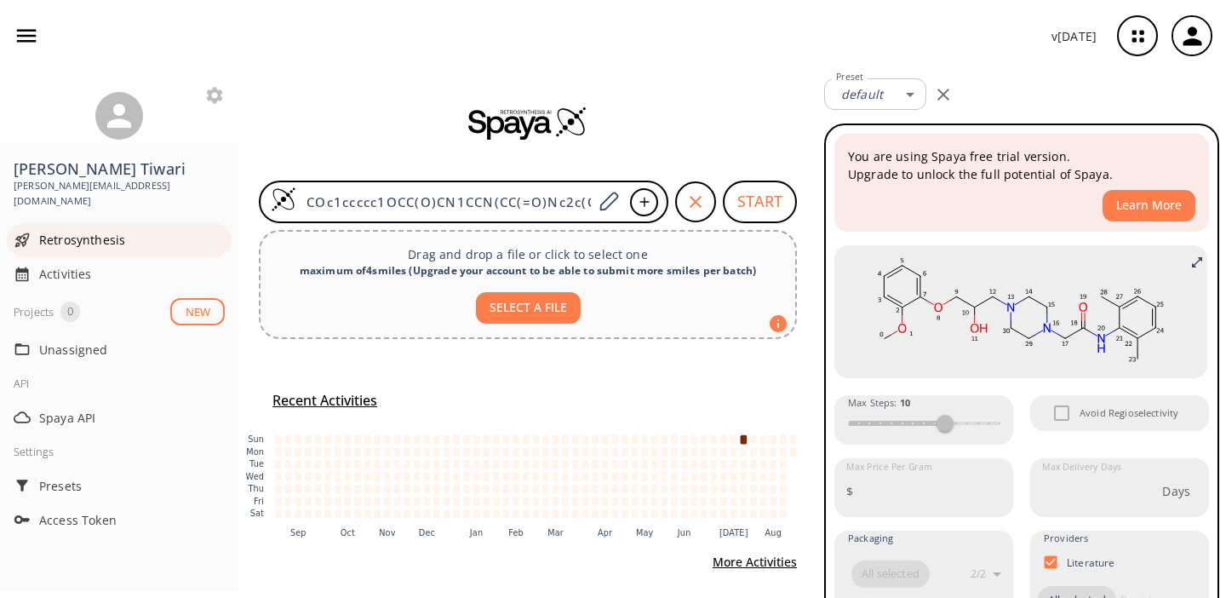
click at [54, 237] on div "Retrosynthesis" at bounding box center [119, 240] width 225 height 34
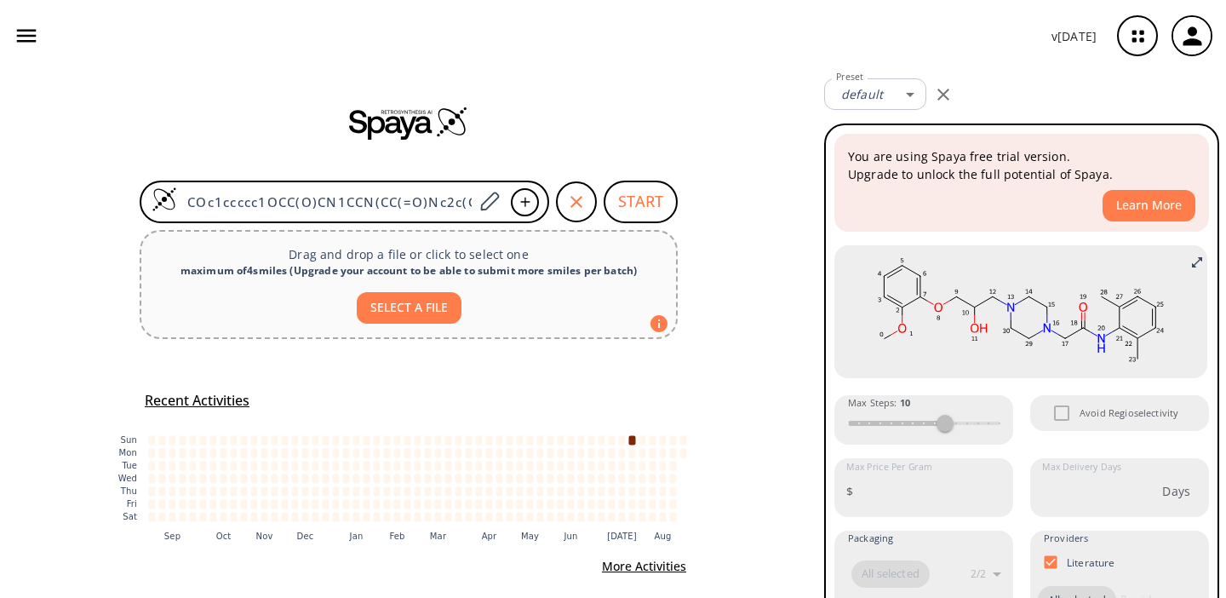
click at [34, 25] on icon "button" at bounding box center [27, 36] width 26 height 26
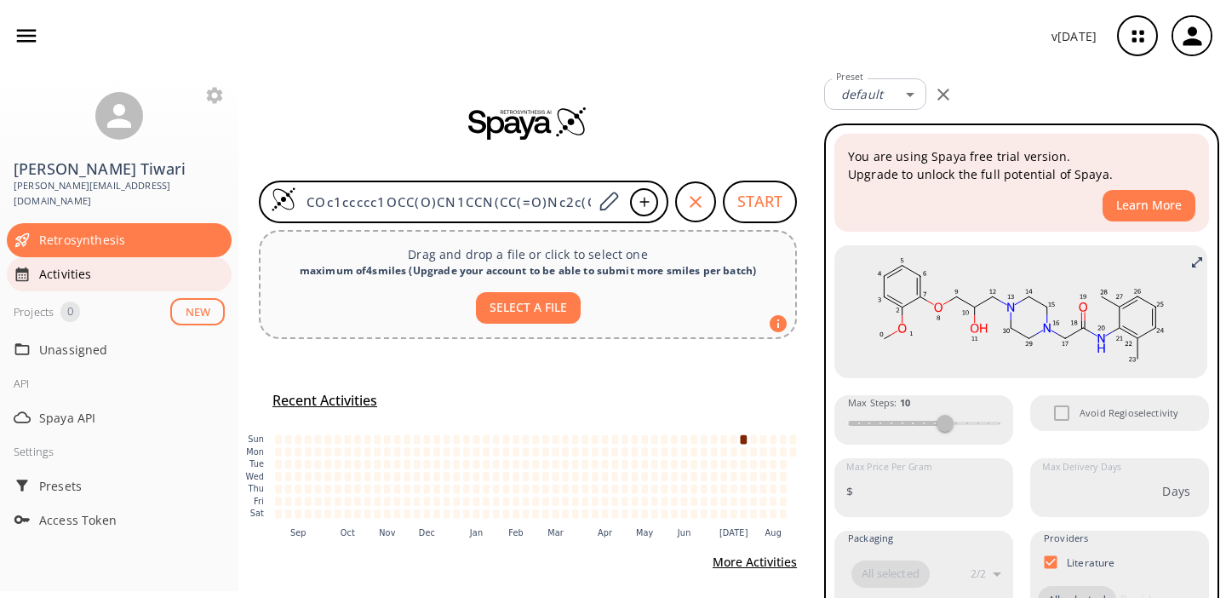
click at [66, 265] on span "Activities" at bounding box center [132, 274] width 186 height 18
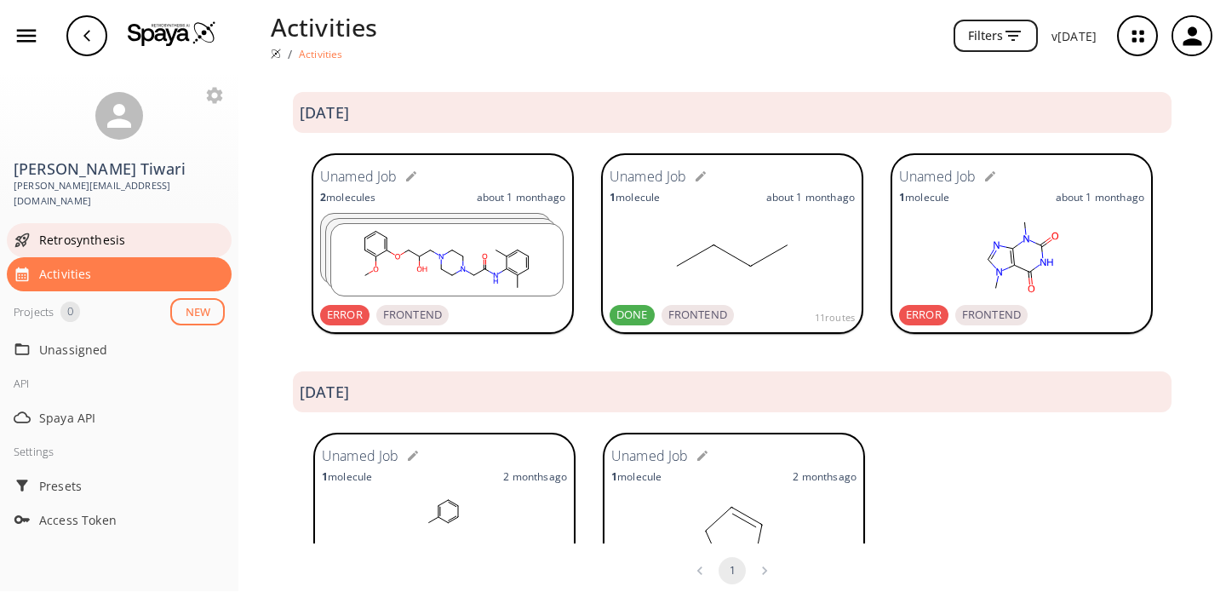
click at [101, 231] on span "Retrosynthesis" at bounding box center [132, 240] width 186 height 18
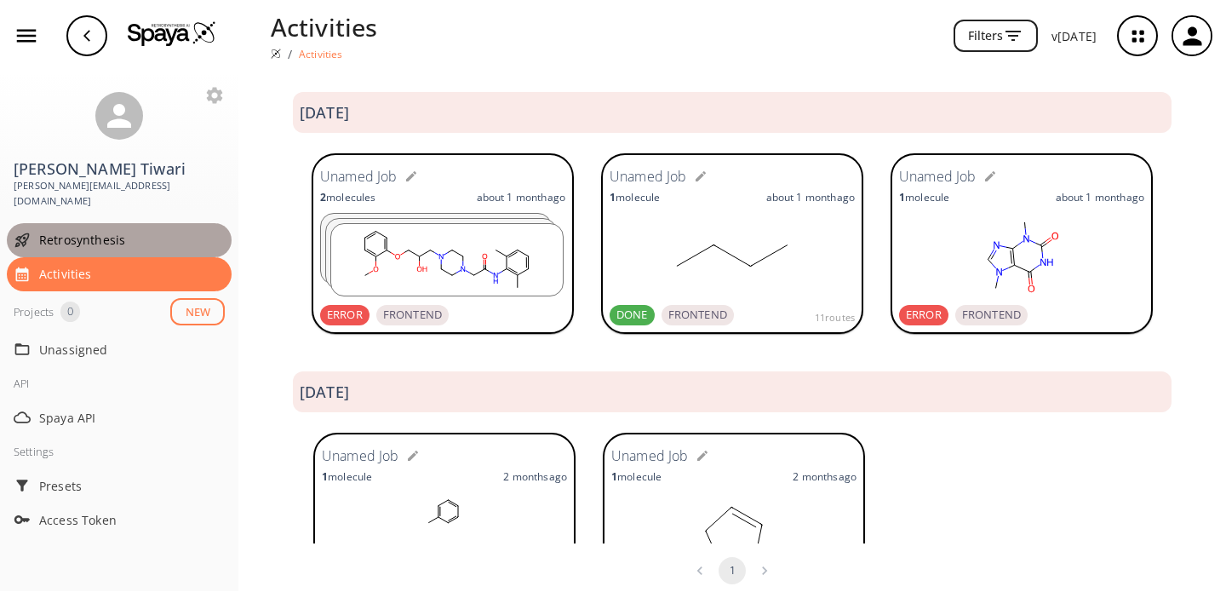
click at [101, 231] on span "Retrosynthesis" at bounding box center [132, 240] width 186 height 18
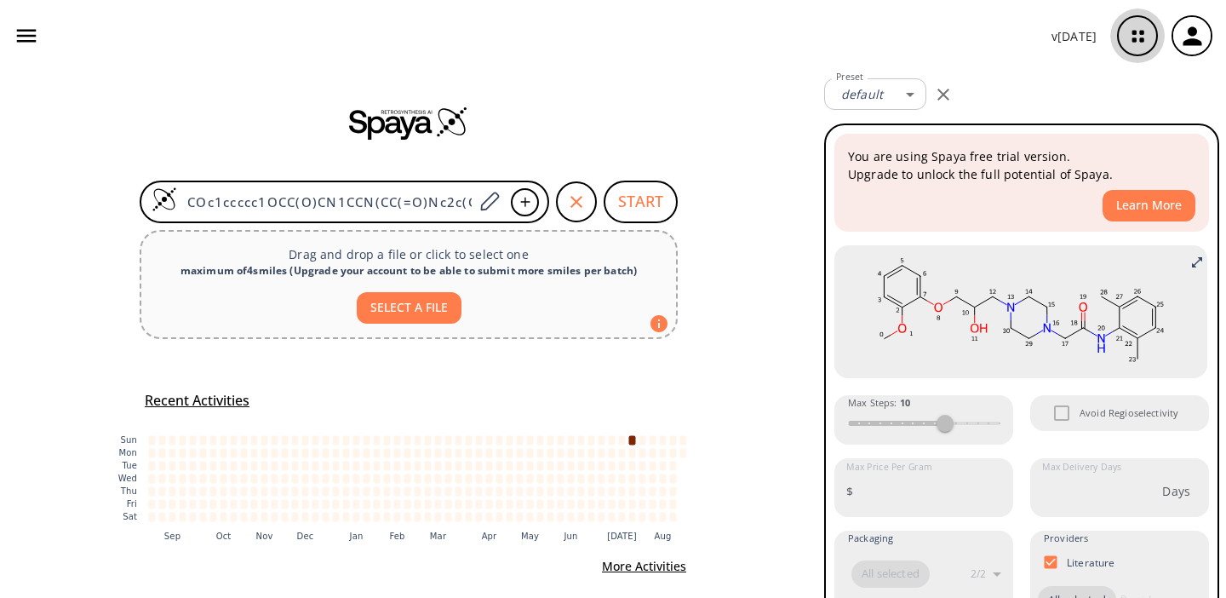
click at [1132, 26] on icon "button" at bounding box center [1138, 36] width 45 height 45
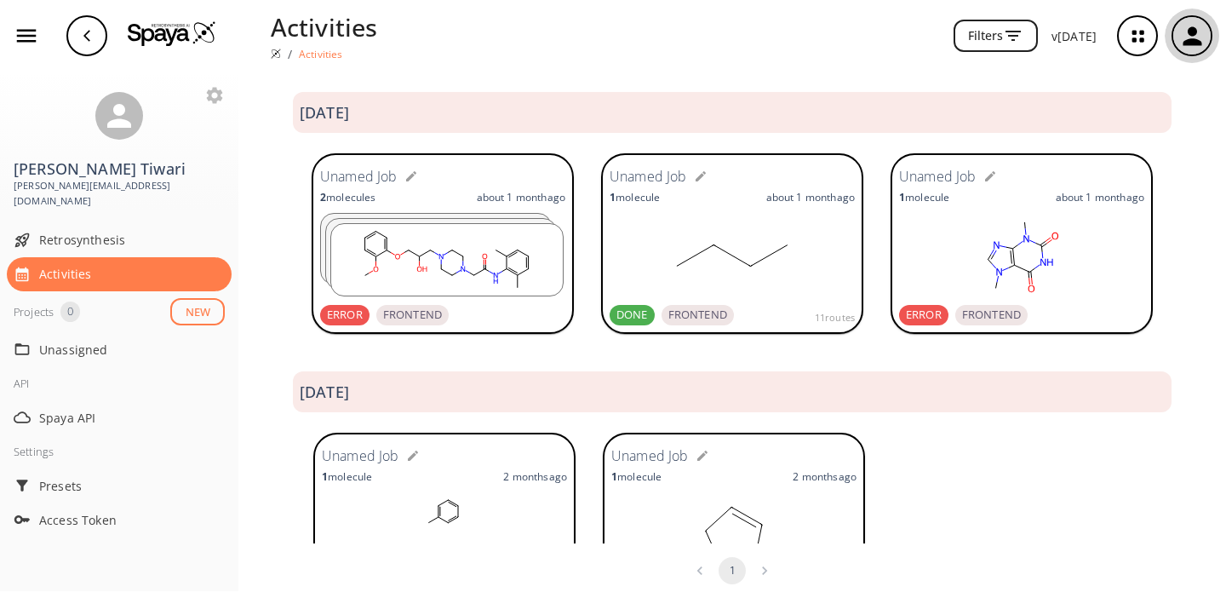
click at [1188, 47] on icon "button" at bounding box center [1193, 36] width 28 height 28
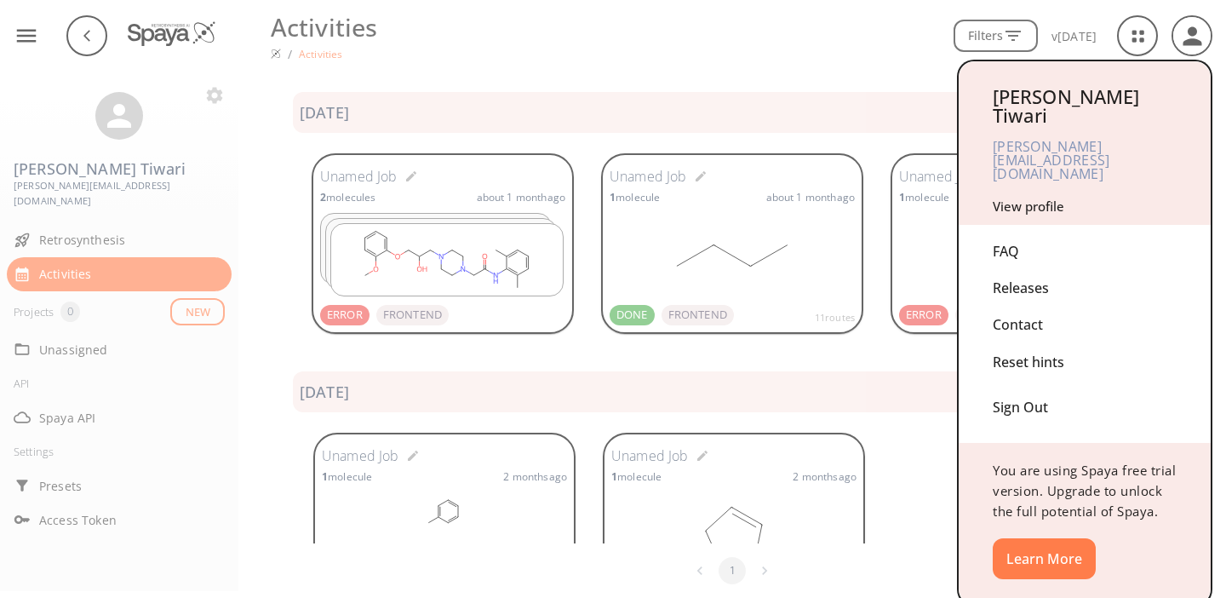
click at [1188, 47] on div at bounding box center [613, 299] width 1226 height 598
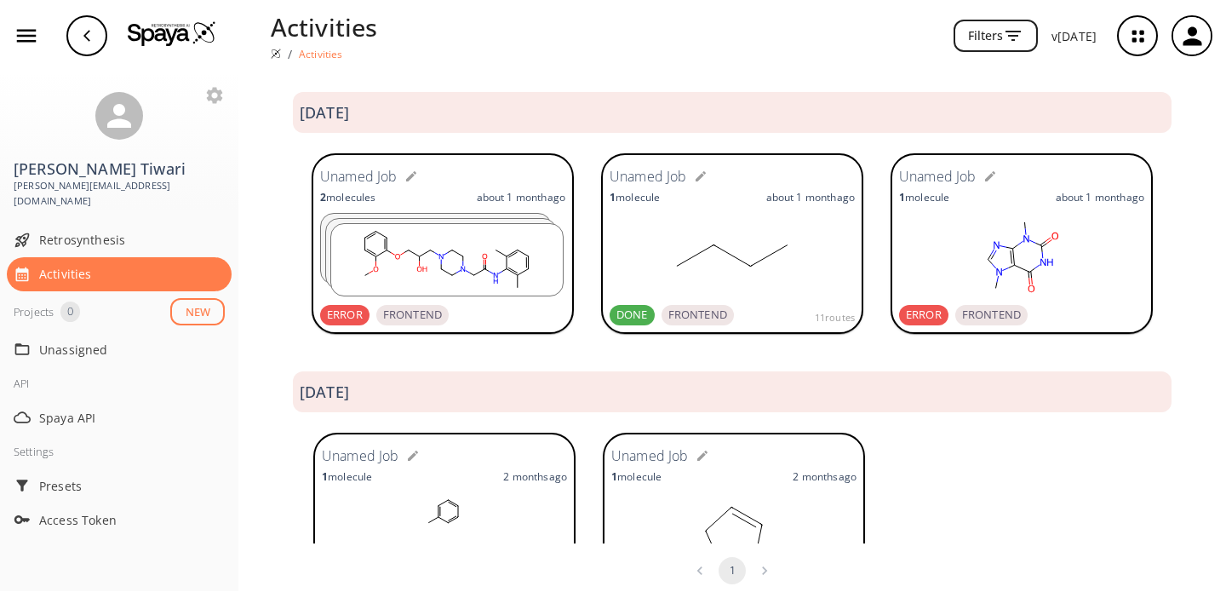
click at [1003, 37] on button "Filters" at bounding box center [996, 36] width 84 height 33
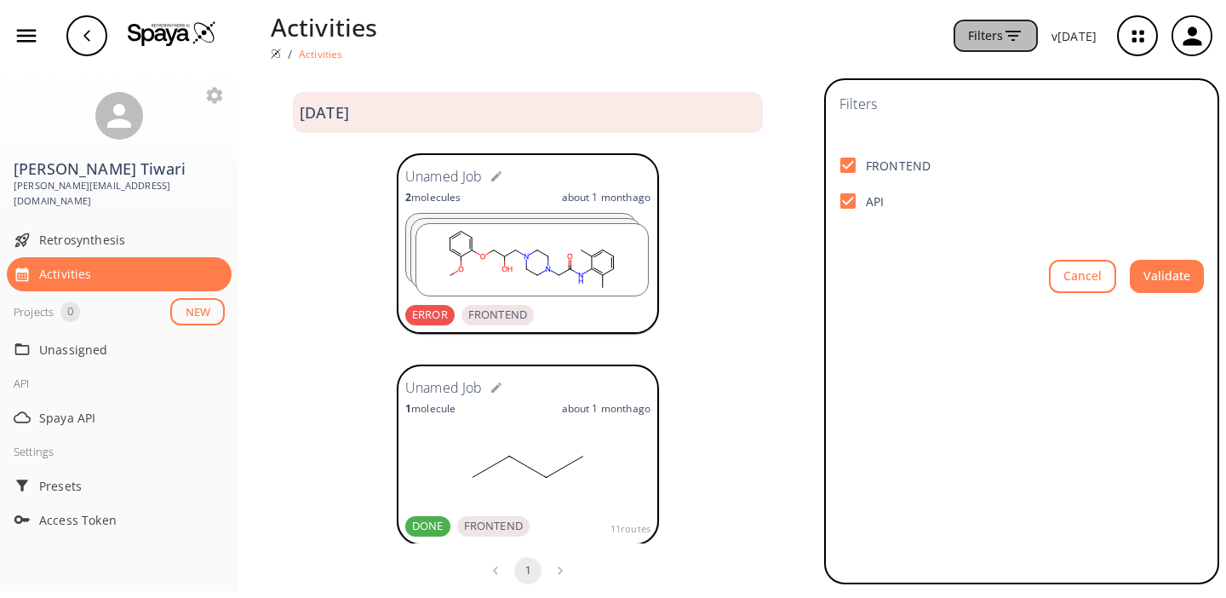
click at [1003, 38] on button "Filters" at bounding box center [996, 36] width 84 height 33
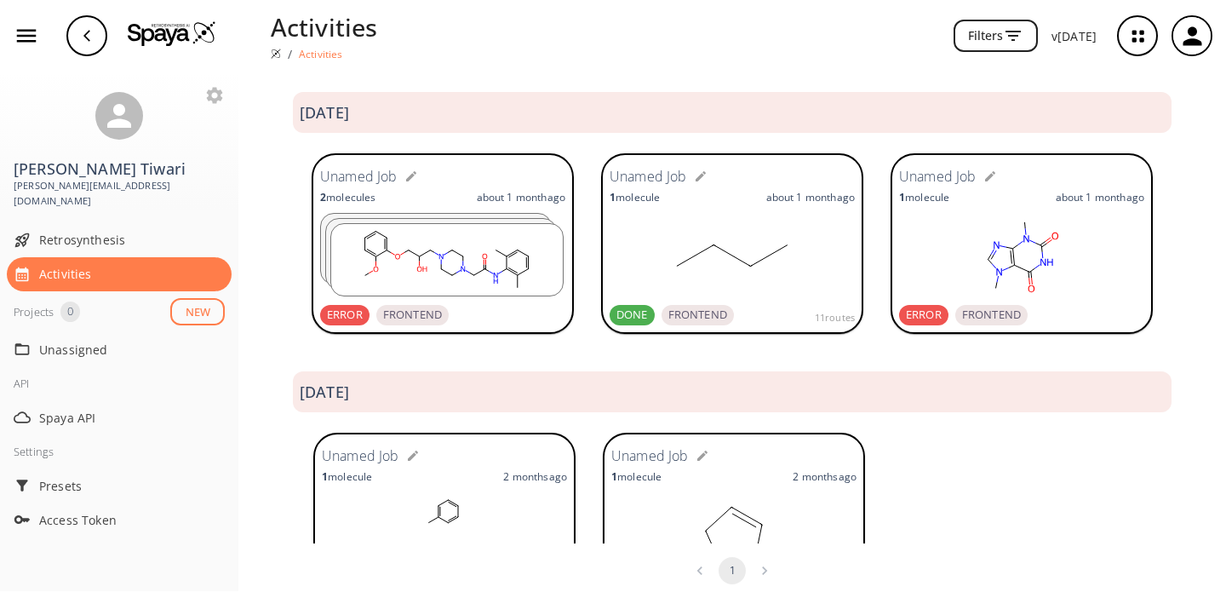
click at [1017, 42] on icon "button" at bounding box center [1013, 36] width 20 height 20
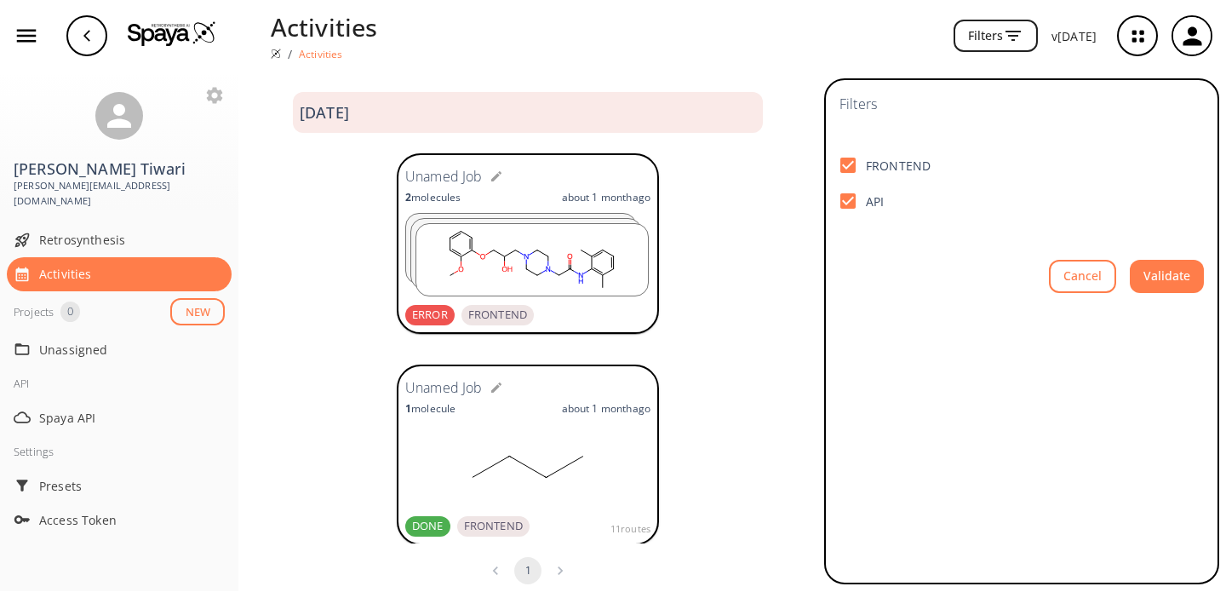
click at [1017, 41] on icon "button" at bounding box center [1013, 36] width 20 height 20
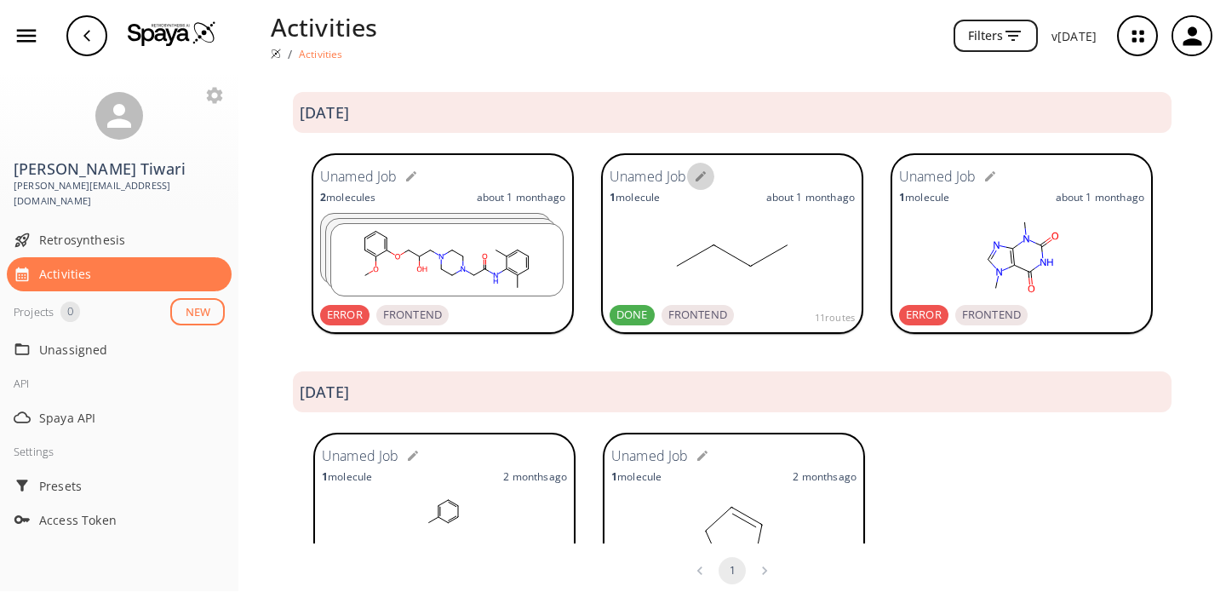
click at [713, 176] on button "button" at bounding box center [700, 176] width 27 height 27
click at [697, 221] on rect at bounding box center [732, 255] width 245 height 85
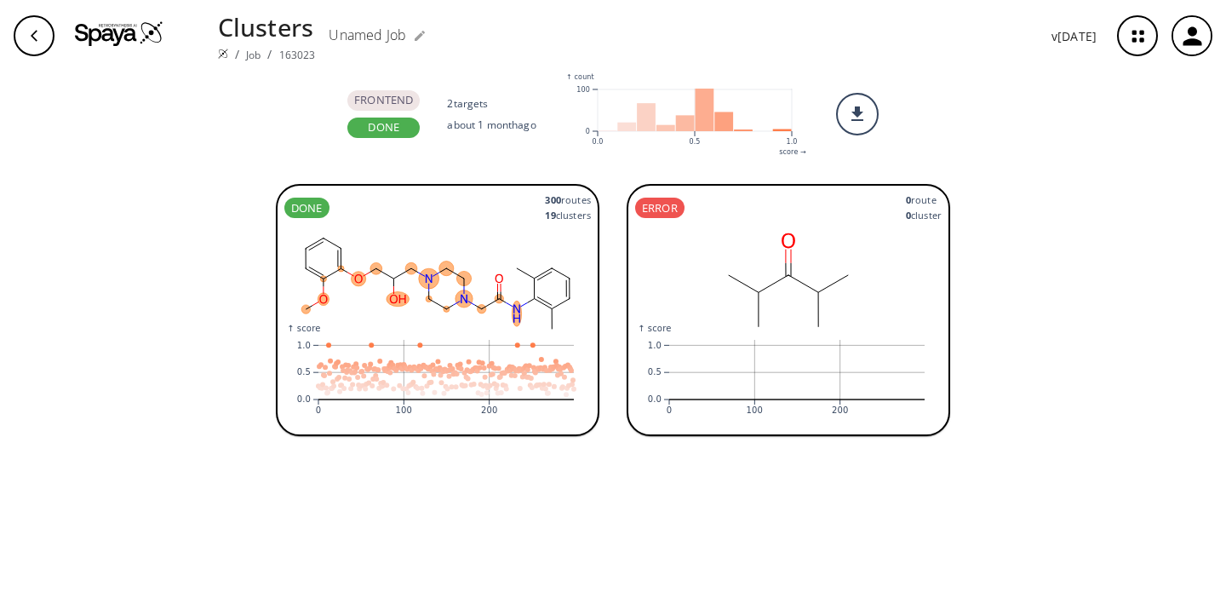
click at [26, 41] on div "button" at bounding box center [34, 35] width 41 height 41
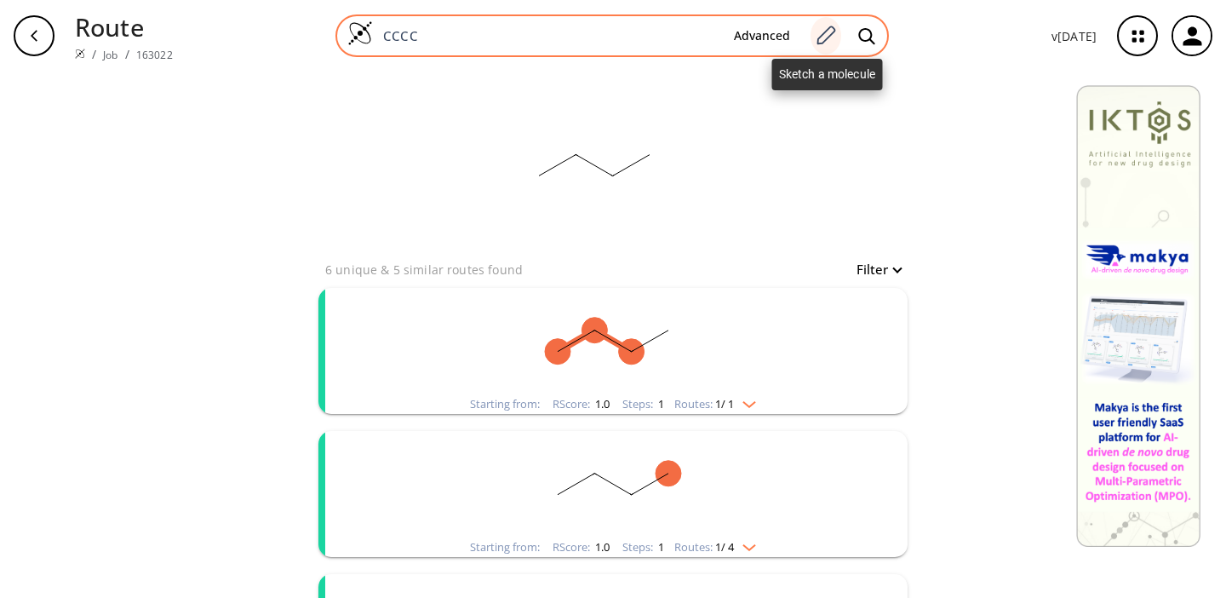
click at [829, 38] on icon at bounding box center [827, 35] width 19 height 19
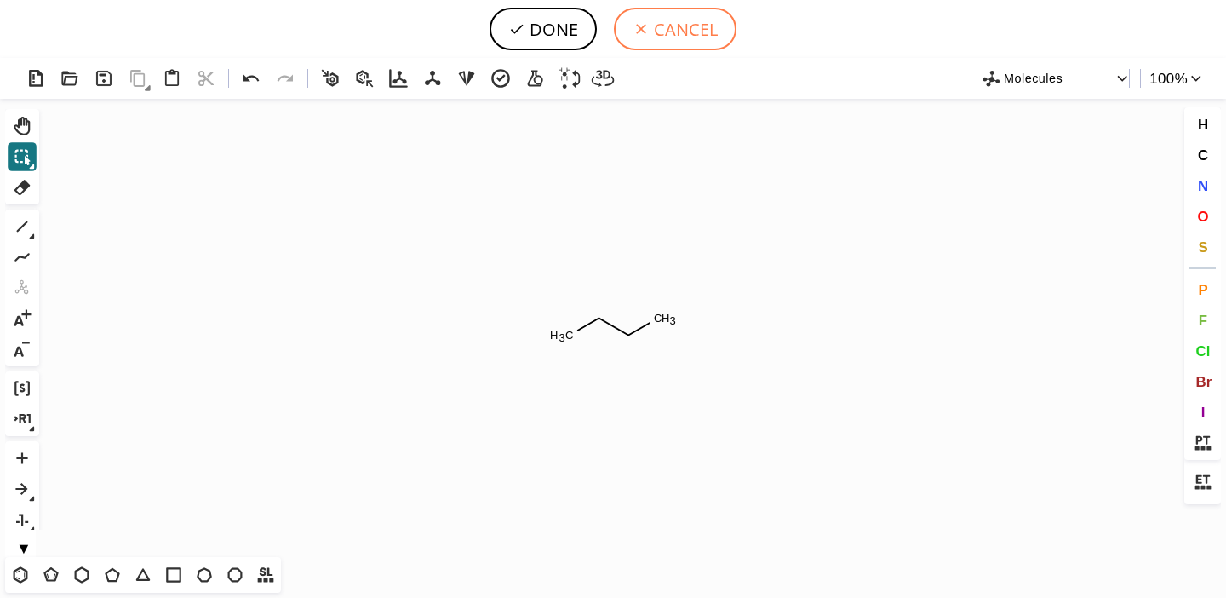
click at [627, 35] on button "CANCEL" at bounding box center [675, 29] width 123 height 43
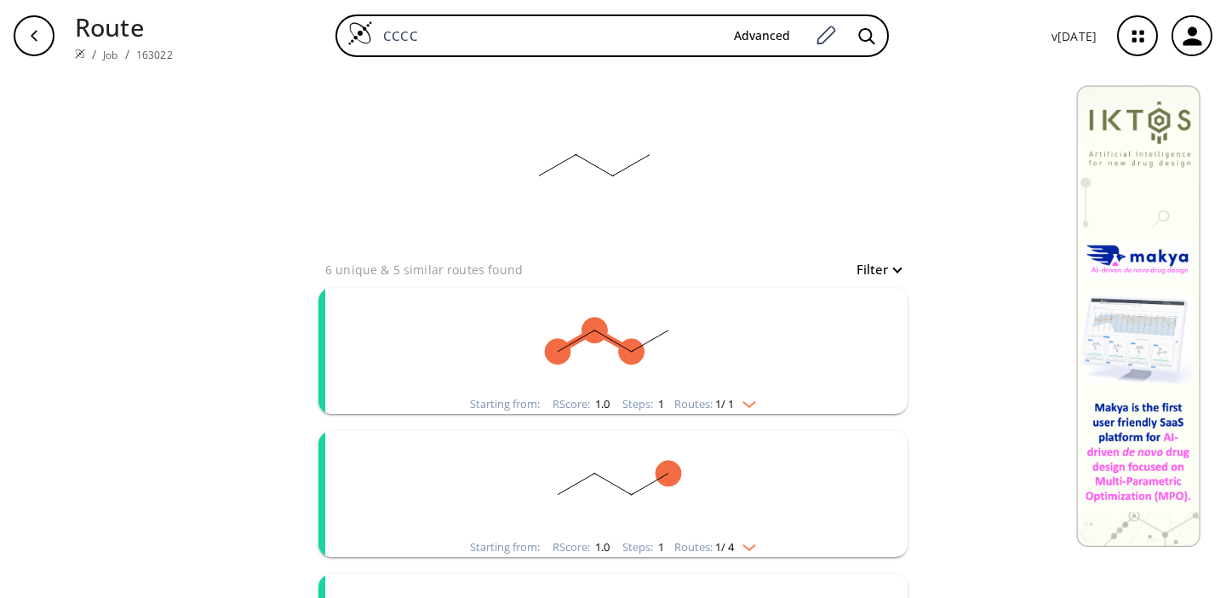
click at [34, 32] on icon "button" at bounding box center [34, 35] width 7 height 11
